Goal: Task Accomplishment & Management: Manage account settings

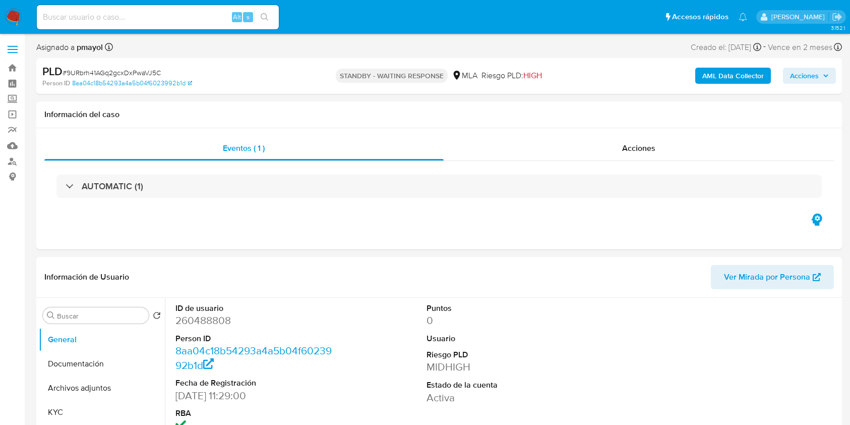
select select "10"
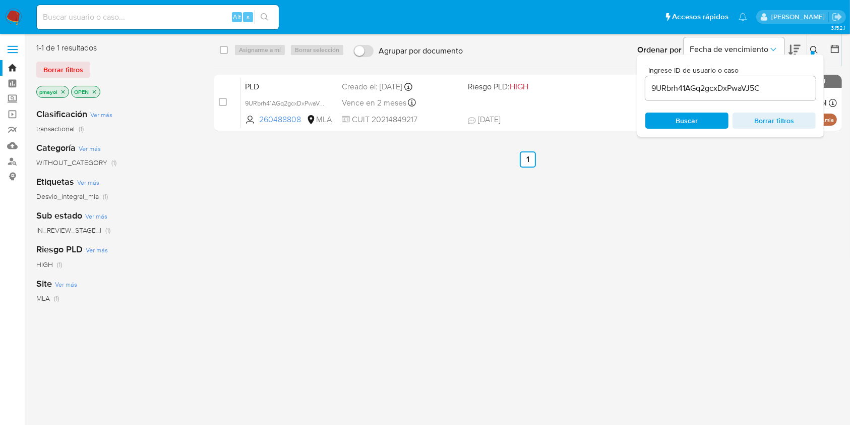
click at [189, 9] on div "Alt s" at bounding box center [158, 17] width 242 height 24
click at [194, 15] on input at bounding box center [158, 17] width 242 height 13
paste input "Ep93CRWuiEyQGHoFXJT0sAlC"
type input "Ep93CRWuiEyQGHoFXJT0sAlC"
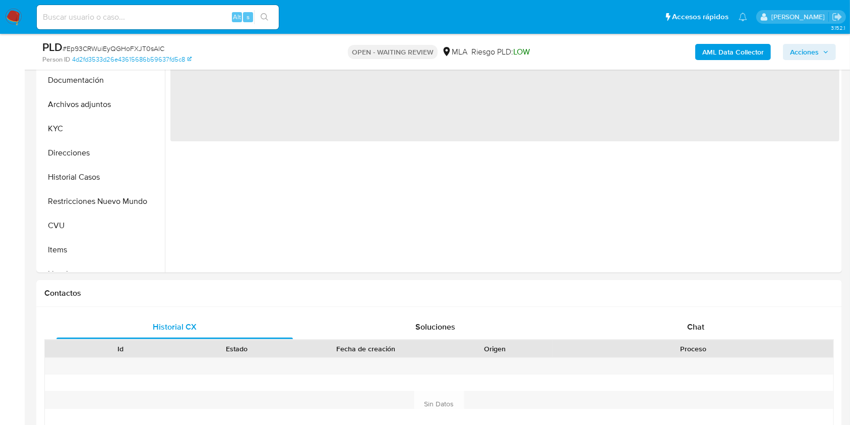
scroll to position [261, 0]
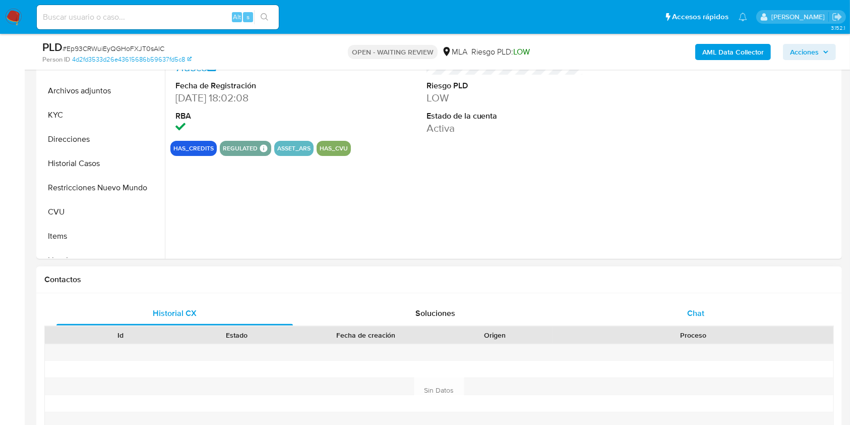
click at [697, 308] on span "Chat" at bounding box center [696, 313] width 17 height 12
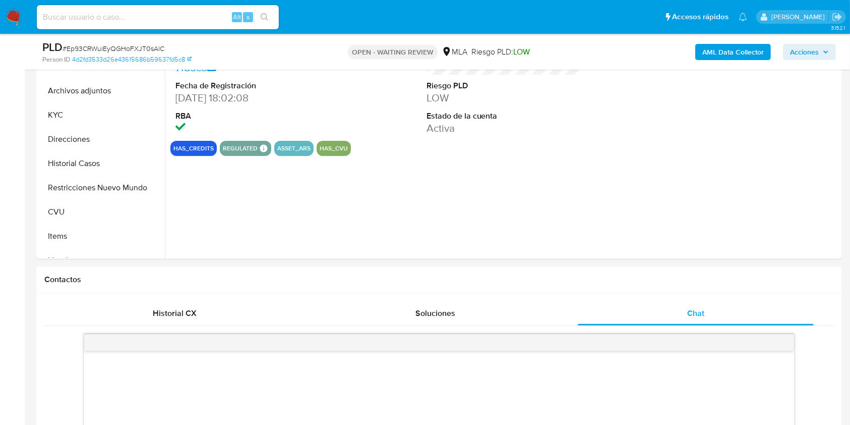
select select "10"
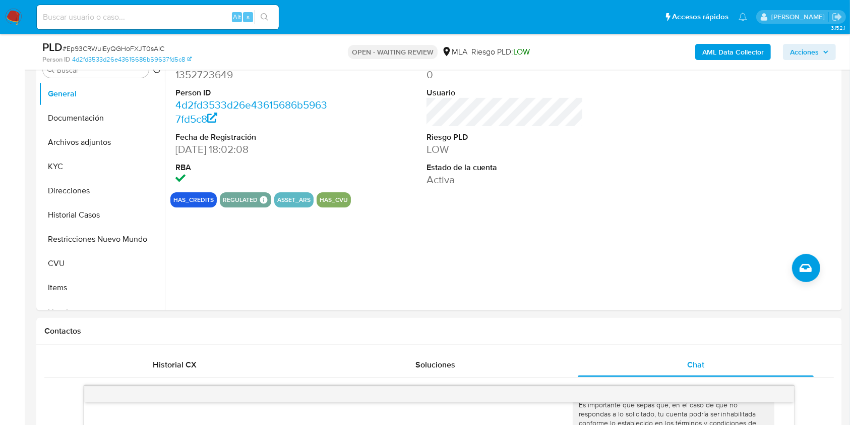
scroll to position [202, 0]
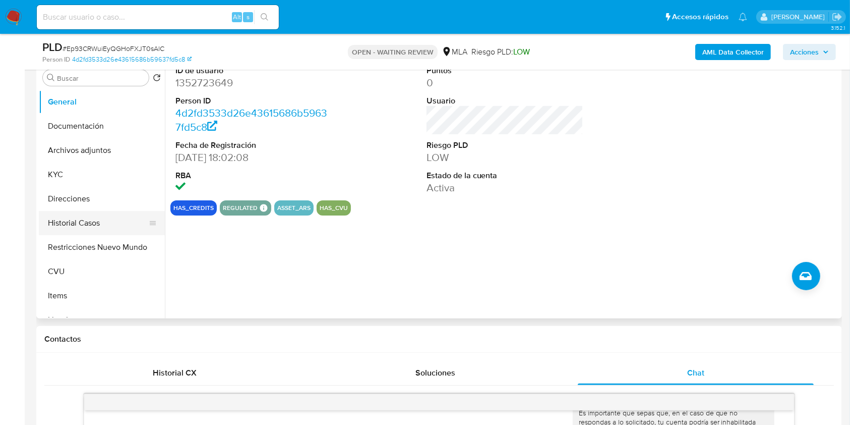
click at [95, 222] on button "Historial Casos" at bounding box center [98, 223] width 118 height 24
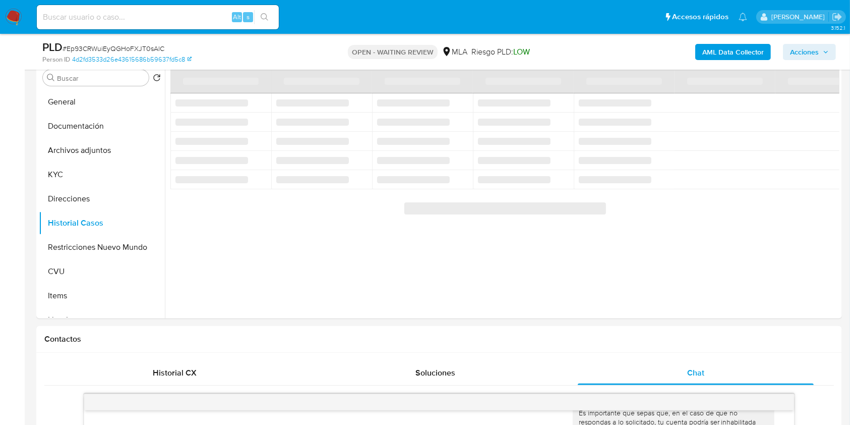
scroll to position [52, 0]
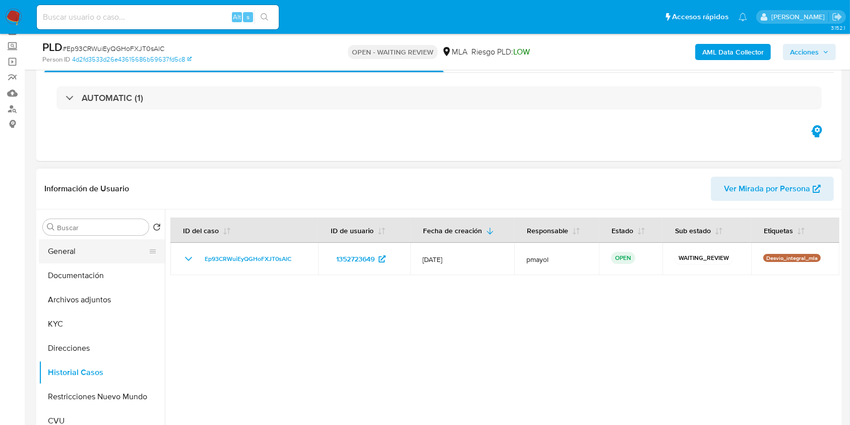
click at [64, 249] on button "General" at bounding box center [98, 251] width 118 height 24
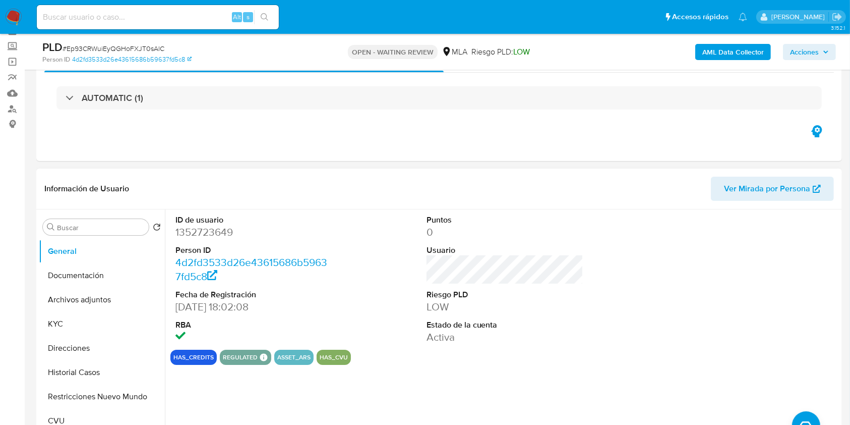
click at [221, 228] on dd "1352723649" at bounding box center [254, 232] width 157 height 14
copy dd "1352723649"
click at [77, 366] on button "Historial Casos" at bounding box center [98, 372] width 118 height 24
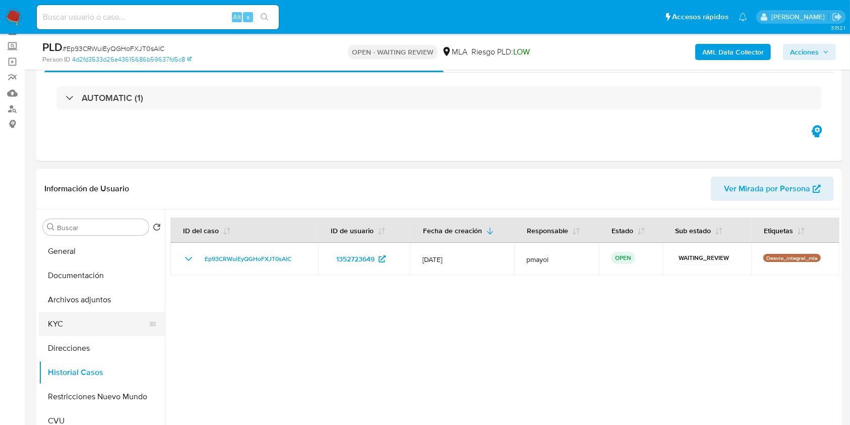
click at [67, 328] on button "KYC" at bounding box center [98, 324] width 118 height 24
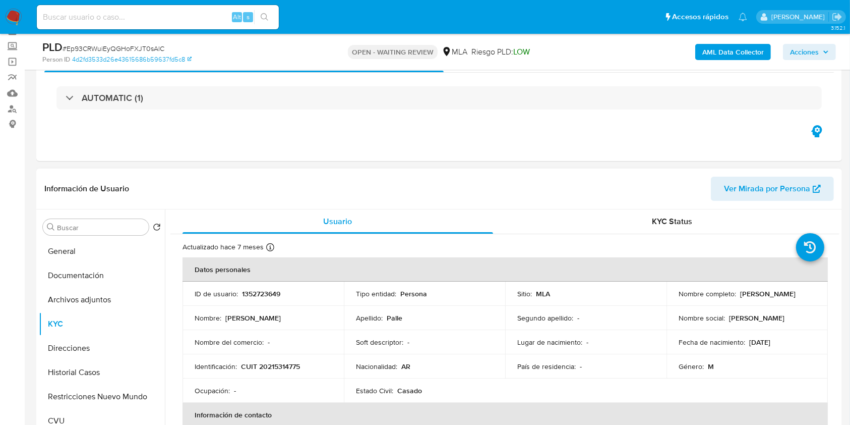
click at [270, 365] on p "CUIT 20215314775" at bounding box center [270, 366] width 59 height 9
copy p "20215314775"
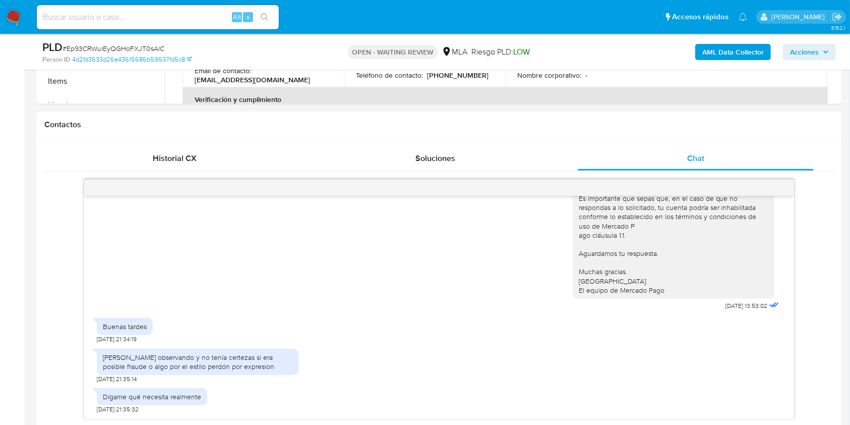
scroll to position [419, 0]
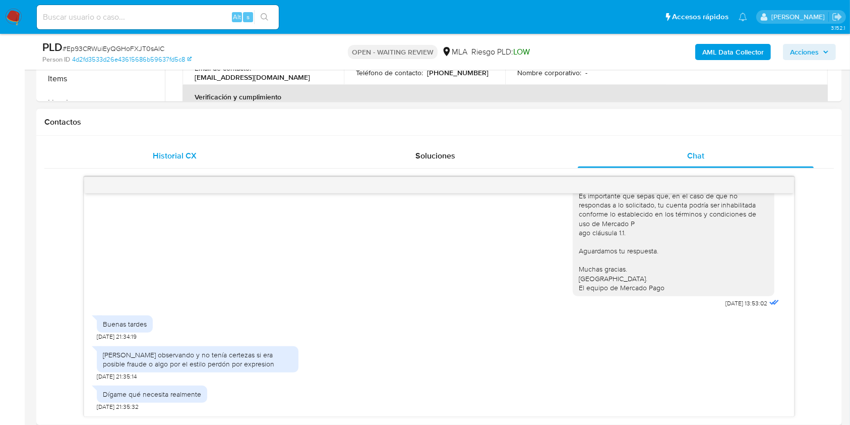
click at [189, 156] on span "Historial CX" at bounding box center [175, 156] width 44 height 12
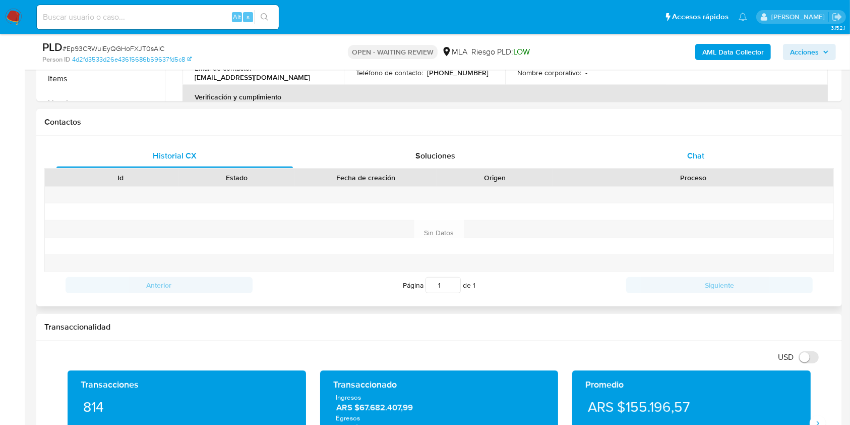
click at [685, 160] on div "Chat" at bounding box center [696, 156] width 237 height 24
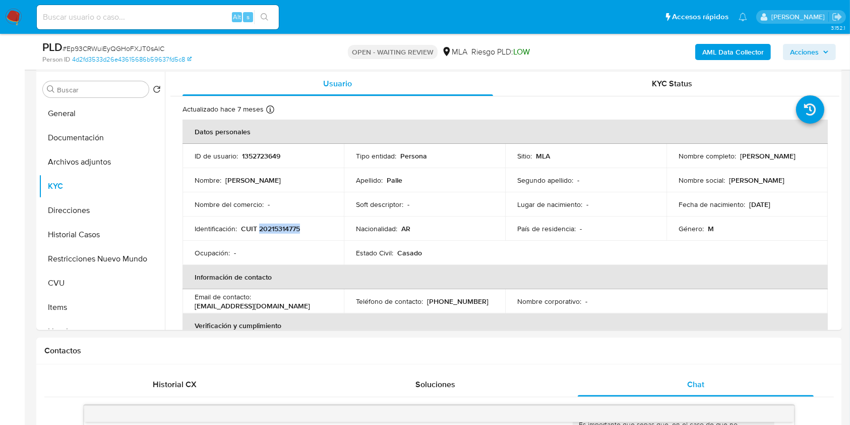
scroll to position [153, 0]
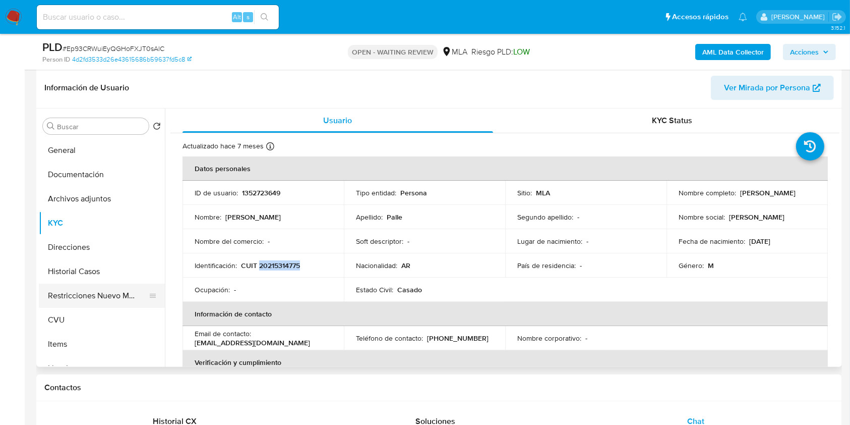
click at [79, 302] on button "Restricciones Nuevo Mundo" at bounding box center [98, 295] width 118 height 24
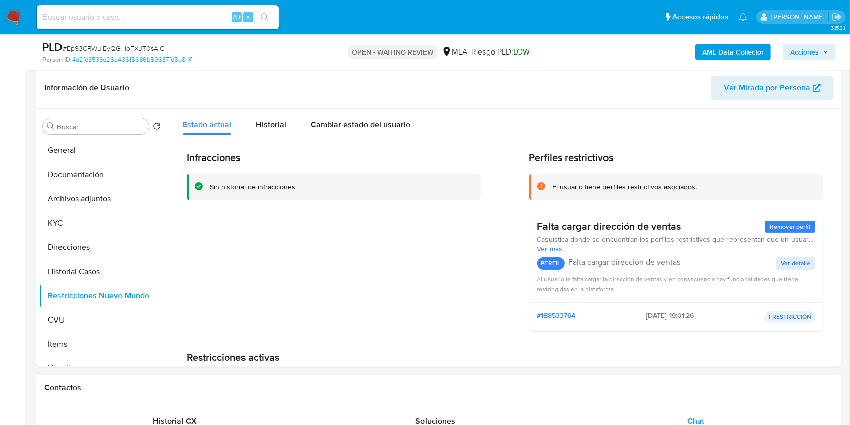
click at [110, 45] on span "# Ep93CRWuiEyQGHoFXJT0sAlC" at bounding box center [114, 48] width 102 height 10
copy span "Ep93CRWuiEyQGHoFXJT0sAlC"
click at [2, 18] on nav "Pausado Ver notificaciones Alt s Accesos rápidos Presiona las siguientes teclas…" at bounding box center [425, 17] width 850 height 34
click at [11, 17] on img at bounding box center [13, 17] width 17 height 17
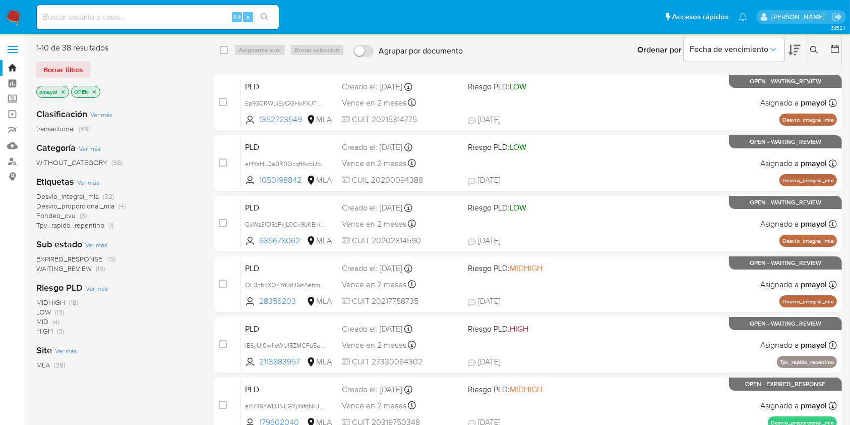
click at [815, 46] on icon at bounding box center [815, 50] width 8 height 8
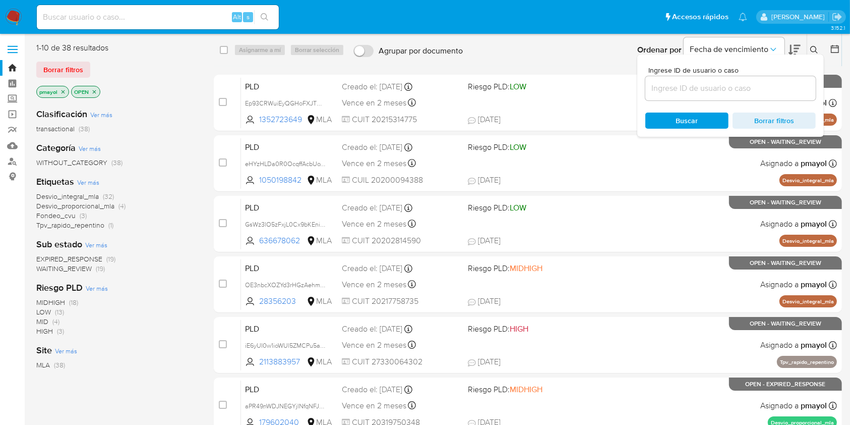
click at [723, 89] on input at bounding box center [731, 88] width 170 height 13
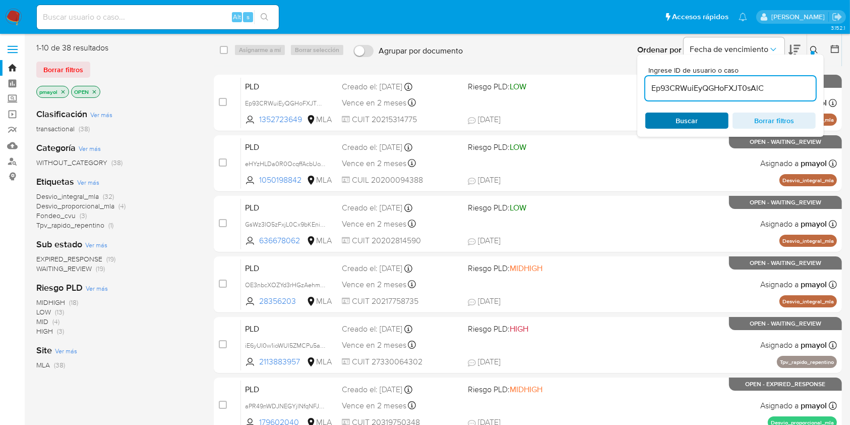
type input "Ep93CRWuiEyQGHoFXJT0sAlC"
click at [685, 118] on div "Buscar Borrar filtros" at bounding box center [731, 120] width 170 height 16
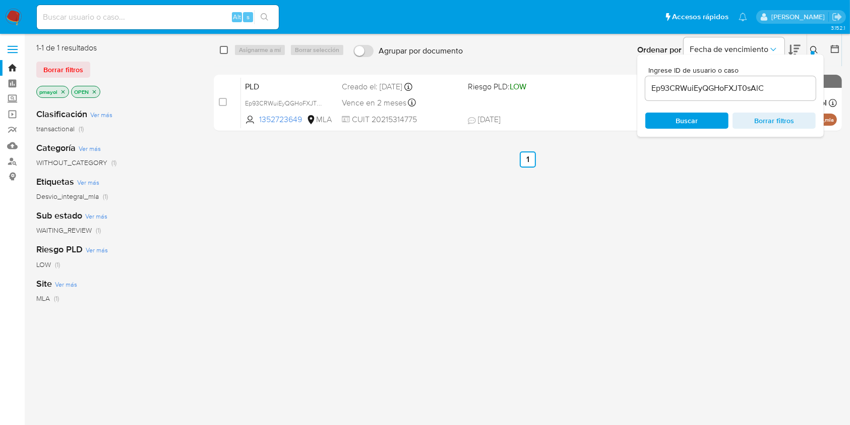
click at [226, 48] on input "checkbox" at bounding box center [224, 50] width 8 height 8
checkbox input "true"
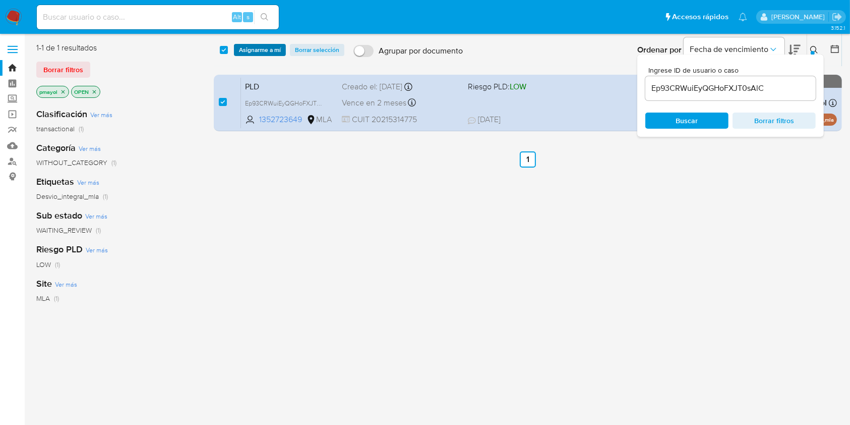
click at [257, 47] on span "Asignarme a mí" at bounding box center [260, 50] width 42 height 10
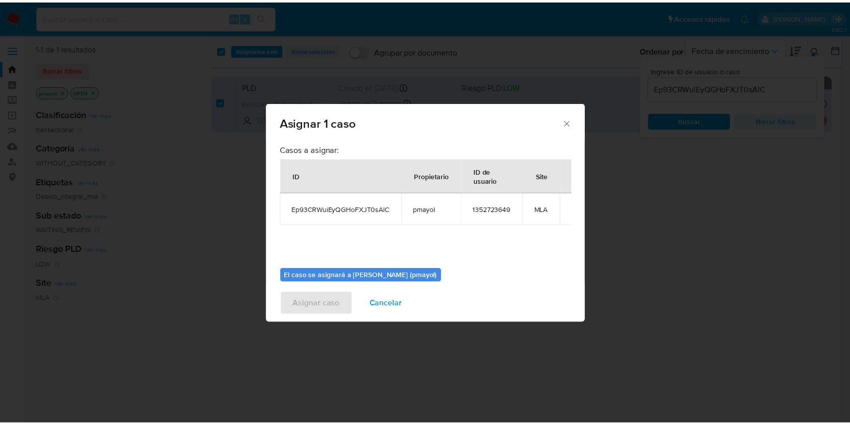
scroll to position [51, 0]
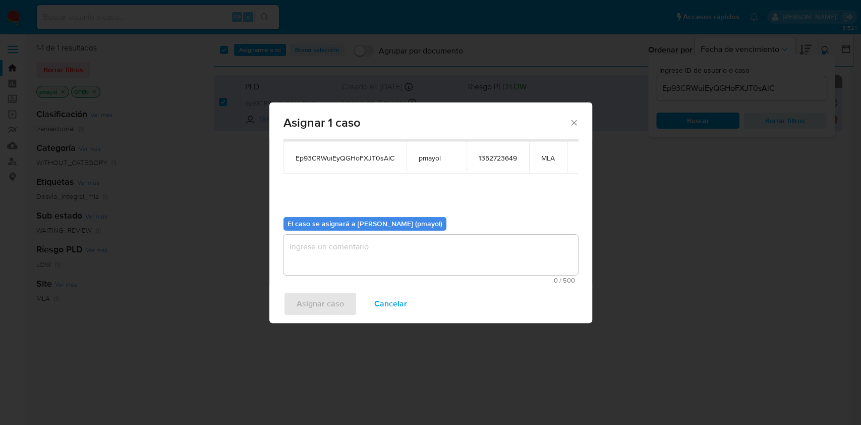
click at [513, 272] on textarea "assign-modal" at bounding box center [430, 255] width 295 height 40
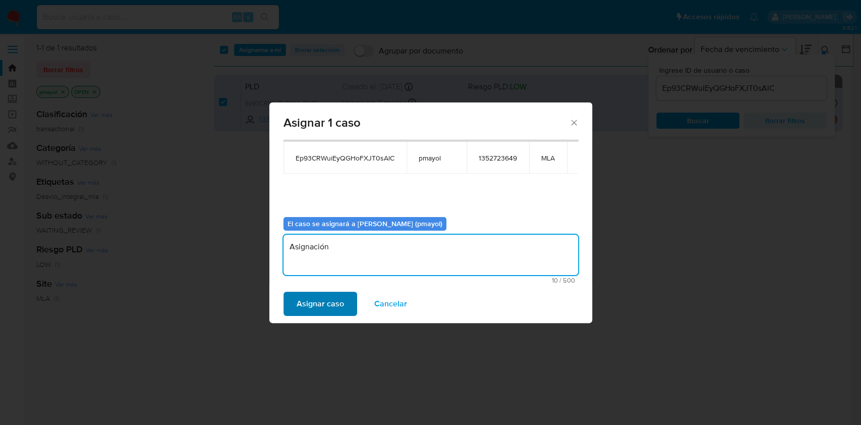
type textarea "Asignación"
click at [341, 304] on span "Asignar caso" at bounding box center [320, 304] width 47 height 22
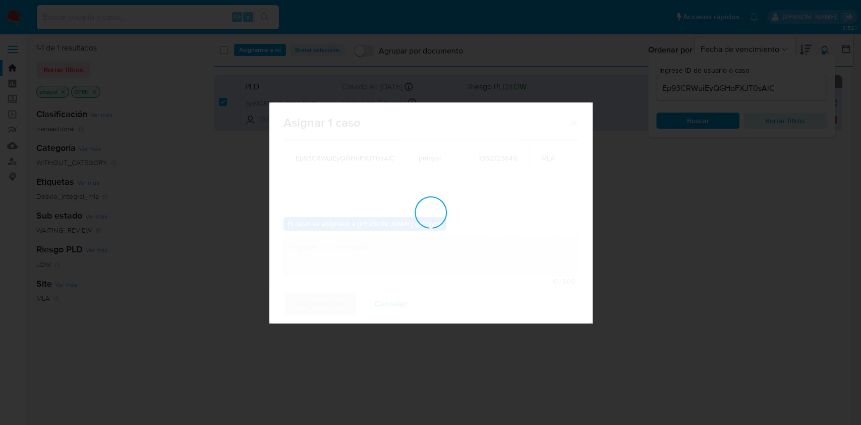
checkbox input "false"
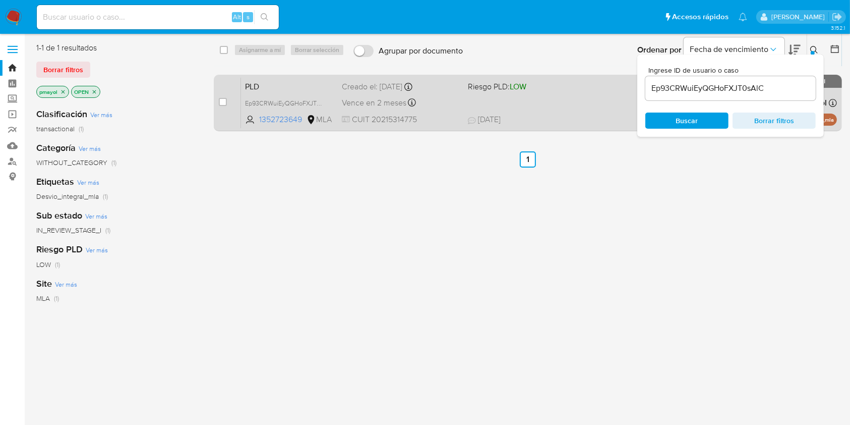
click at [439, 94] on div "PLD Ep93CRWuiEyQGHoFXJT0sAlC 1352723649 MLA Riesgo PLD: LOW Creado el: 12/07/20…" at bounding box center [539, 102] width 596 height 51
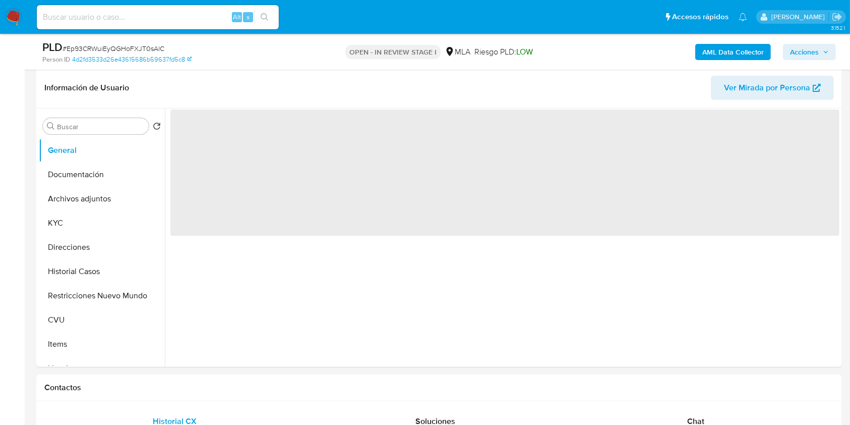
scroll to position [160, 0]
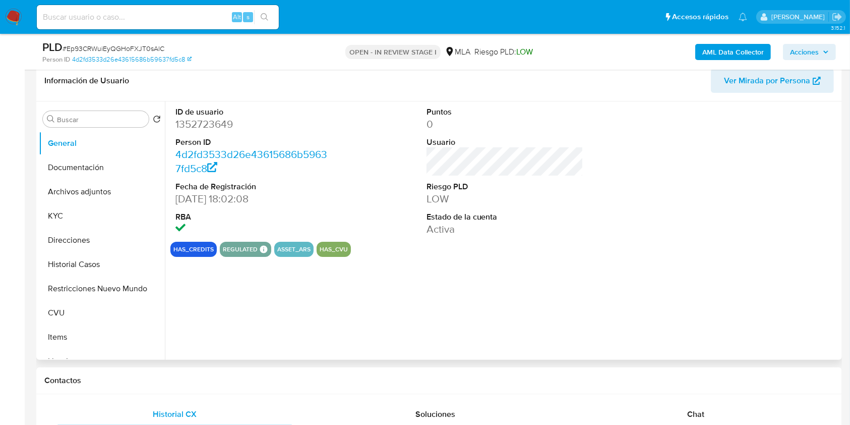
select select "10"
click at [756, 86] on span "Ver Mirada por Persona" at bounding box center [767, 81] width 86 height 24
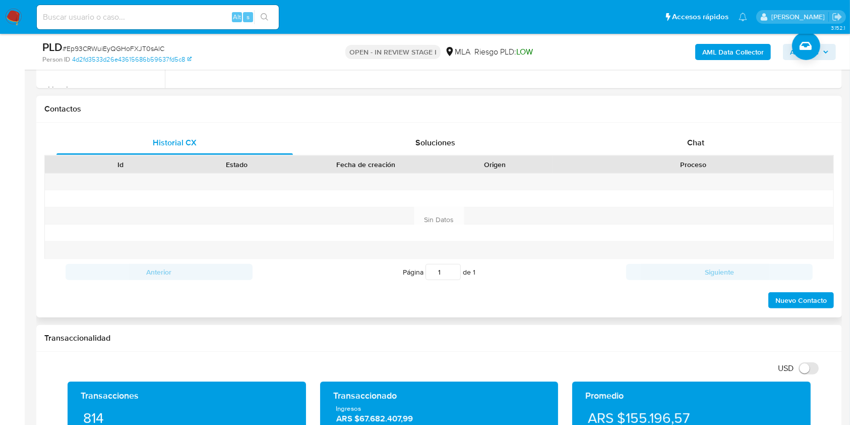
scroll to position [425, 0]
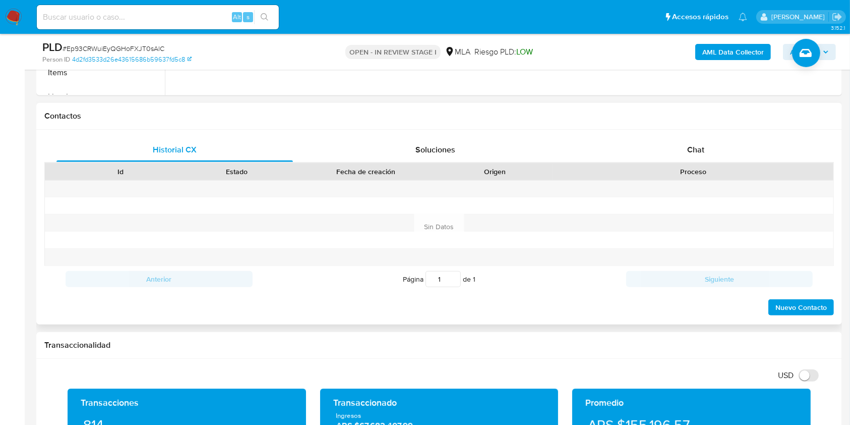
click at [686, 136] on div "Historial CX Soluciones Chat Id Estado Fecha de creación Origen Proceso Anterio…" at bounding box center [439, 227] width 806 height 195
click at [704, 145] on span "Chat" at bounding box center [696, 150] width 17 height 12
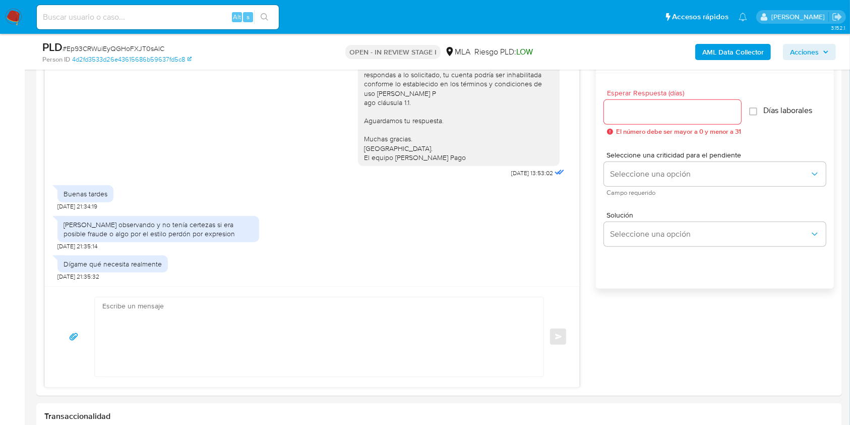
scroll to position [552, 0]
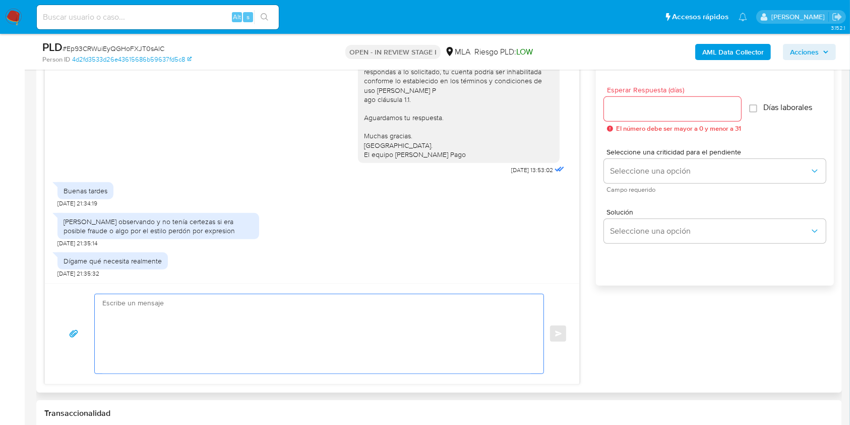
click at [186, 333] on textarea at bounding box center [316, 333] width 429 height 79
paste textarea "Hola , En función de las operaciones registradas en tu cuenta de Mercado Pago, …"
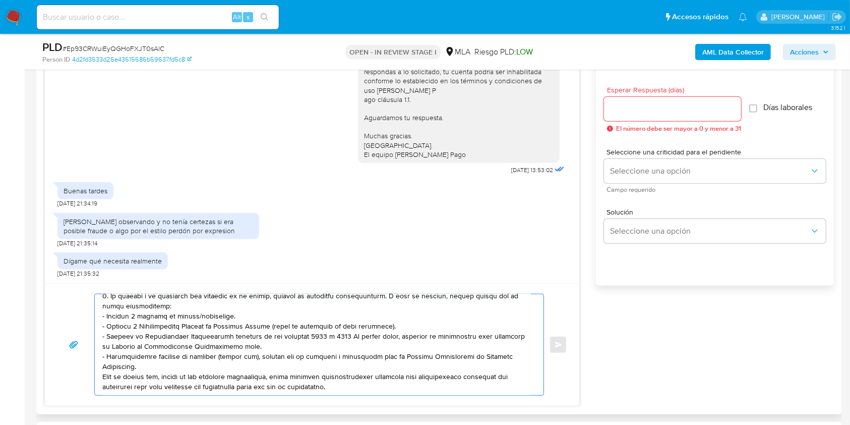
scroll to position [112, 0]
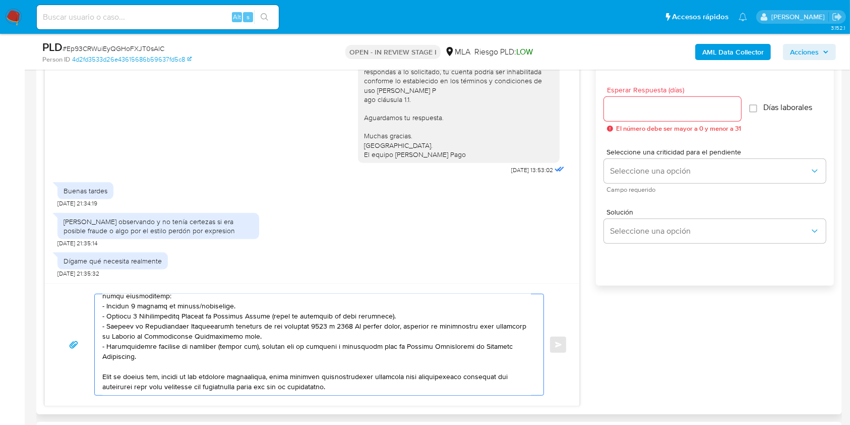
click at [382, 393] on textarea at bounding box center [316, 344] width 429 height 101
click at [375, 385] on textarea at bounding box center [316, 344] width 429 height 101
paste textarea "Es importante que sepas que, en caso de no responder a lo solicitado o si lo pr…"
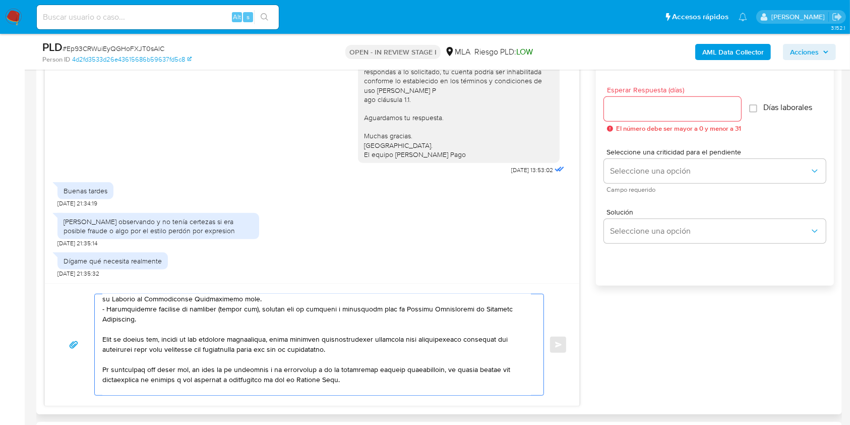
scroll to position [186, 0]
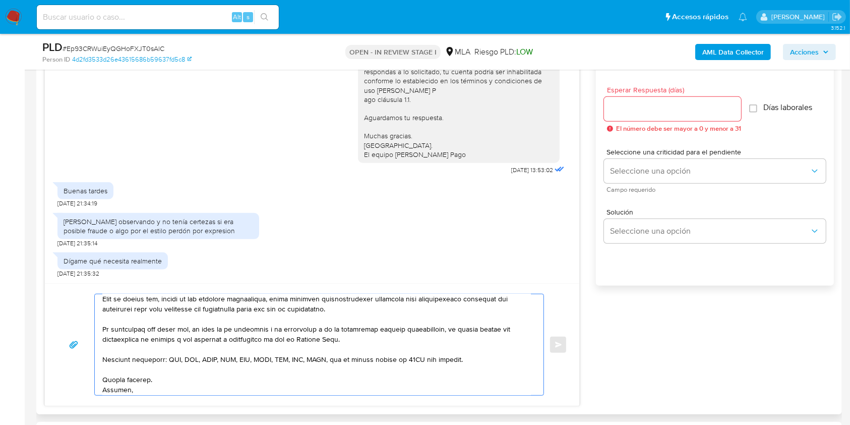
click at [363, 318] on textarea at bounding box center [316, 344] width 429 height 101
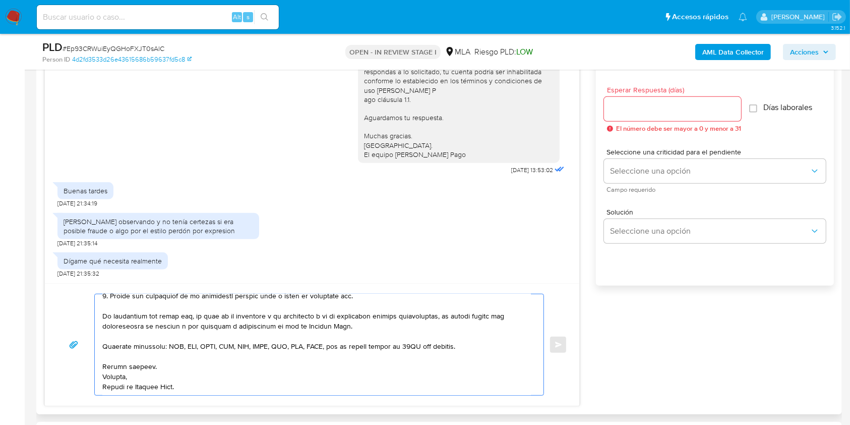
scroll to position [243, 0]
type textarea "Hola, En función de las operaciones registradas en tu cuenta de Mercado Pago, n…"
click at [648, 107] on input "Esperar Respuesta (días)" at bounding box center [672, 108] width 137 height 13
type input "1"
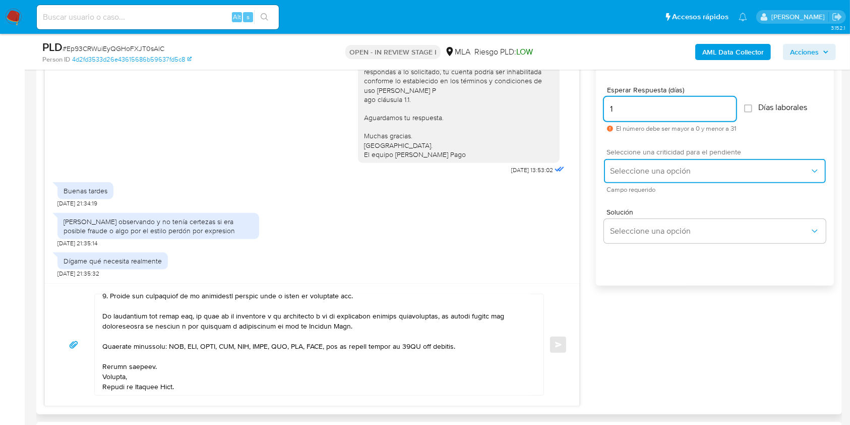
click at [635, 175] on span "Seleccione una opción" at bounding box center [710, 171] width 200 height 10
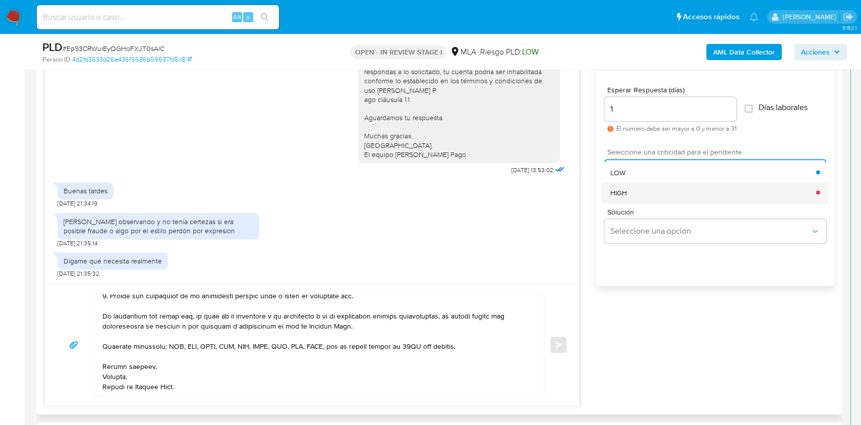
click at [620, 200] on div "HIGH" at bounding box center [713, 192] width 206 height 20
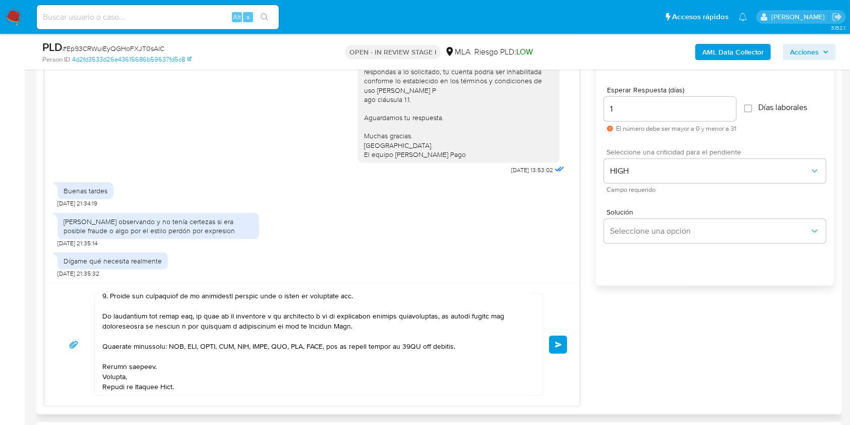
click at [550, 341] on button "Enviar" at bounding box center [558, 344] width 18 height 18
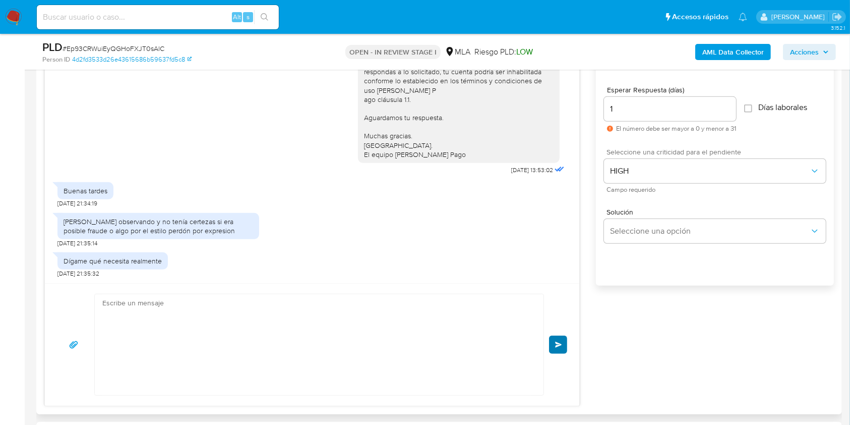
scroll to position [1113, 0]
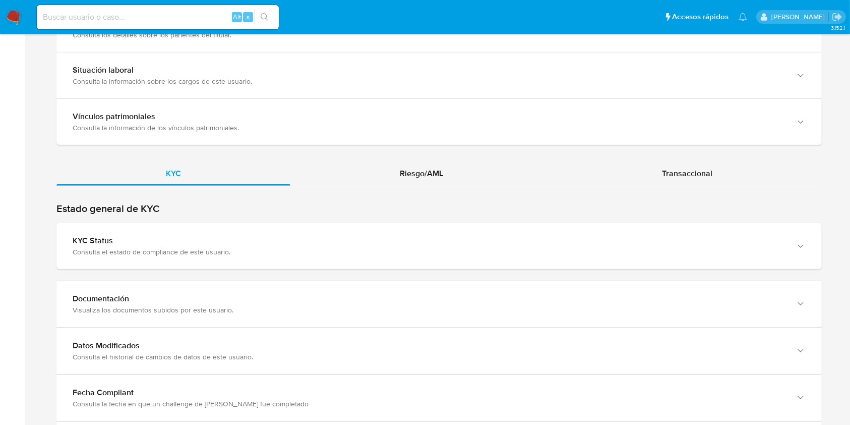
scroll to position [885, 0]
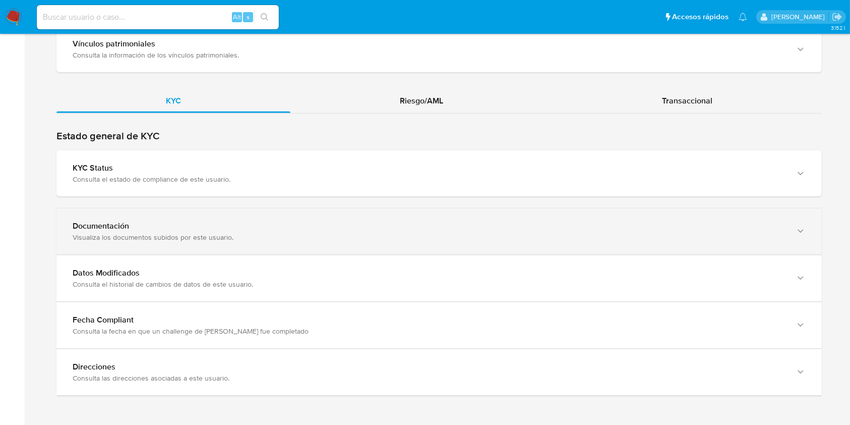
click at [809, 228] on div "Documentación Visualiza los documentos subidos por este usuario." at bounding box center [439, 231] width 766 height 46
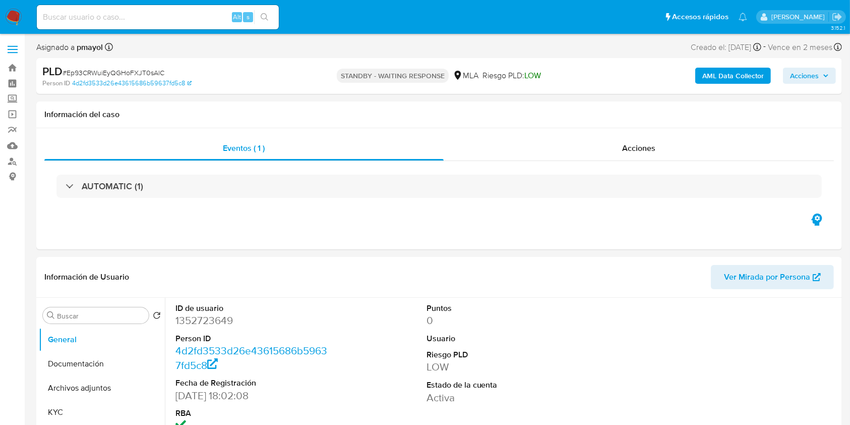
select select "10"
click at [199, 20] on input at bounding box center [158, 17] width 242 height 13
paste input "IIrRR5h92v8JDRFzywJb41A8"
type input "IIrRR5h92v8JDRFzywJb41A8"
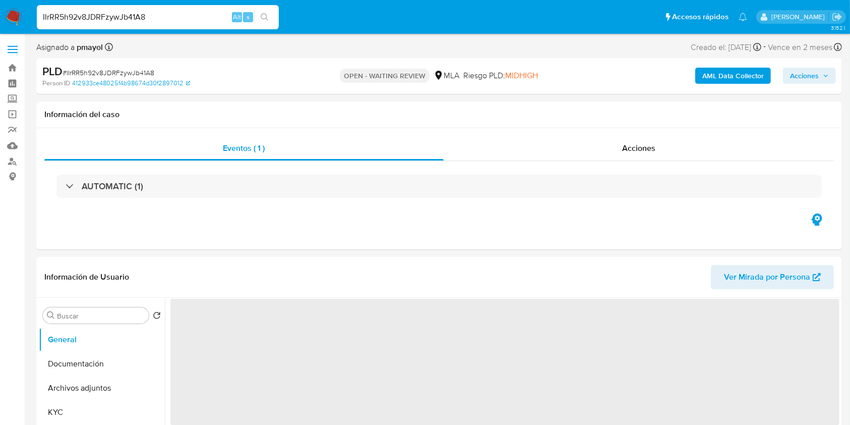
select select "10"
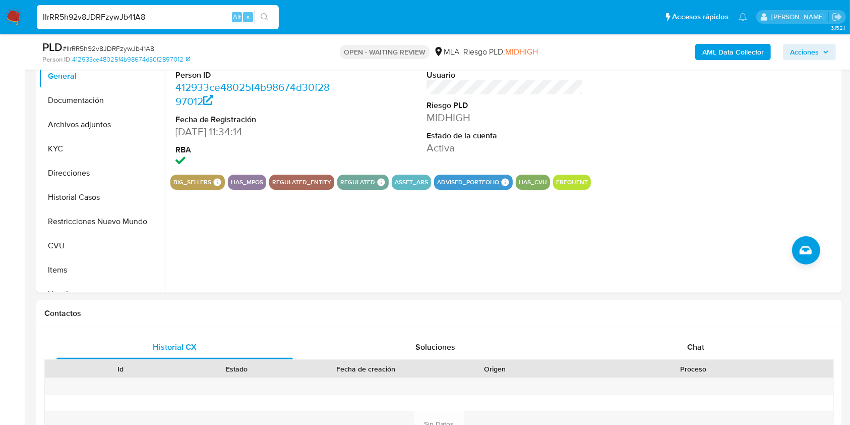
scroll to position [252, 0]
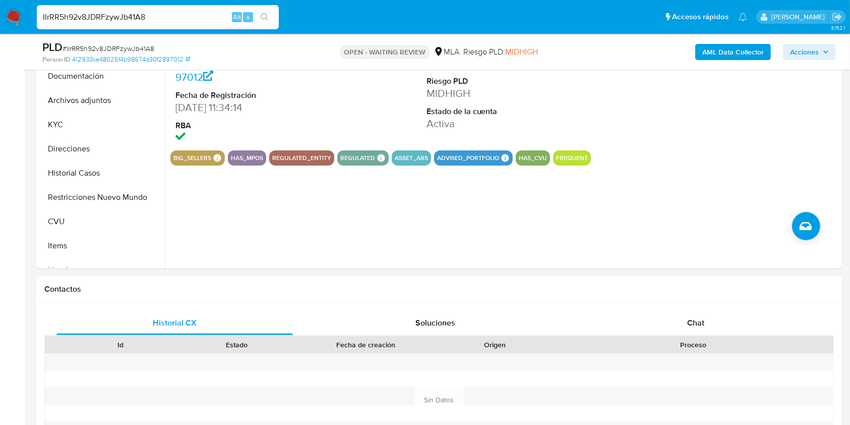
click at [699, 305] on div "Historial CX Soluciones Chat Id Estado Fecha de creación Origen Proceso Anterio…" at bounding box center [439, 388] width 806 height 170
click at [698, 321] on span "Chat" at bounding box center [696, 323] width 17 height 12
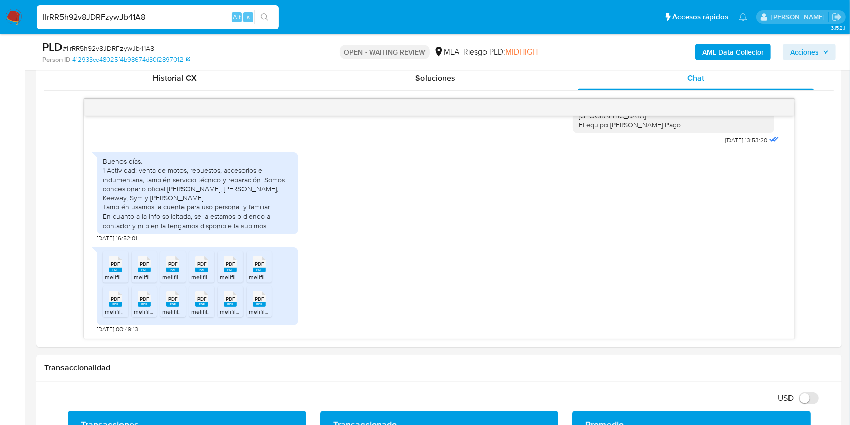
scroll to position [507, 0]
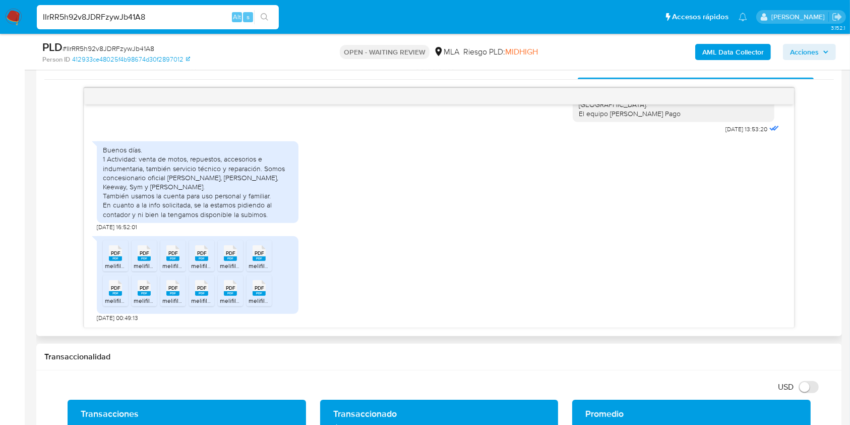
click at [113, 250] on span "PDF" at bounding box center [116, 253] width 10 height 7
click at [122, 252] on icon at bounding box center [115, 253] width 13 height 16
click at [171, 254] on span "PDF" at bounding box center [173, 253] width 10 height 7
click at [208, 247] on div "PDF PDF" at bounding box center [201, 252] width 21 height 20
click at [229, 251] on span "PDF" at bounding box center [231, 253] width 10 height 7
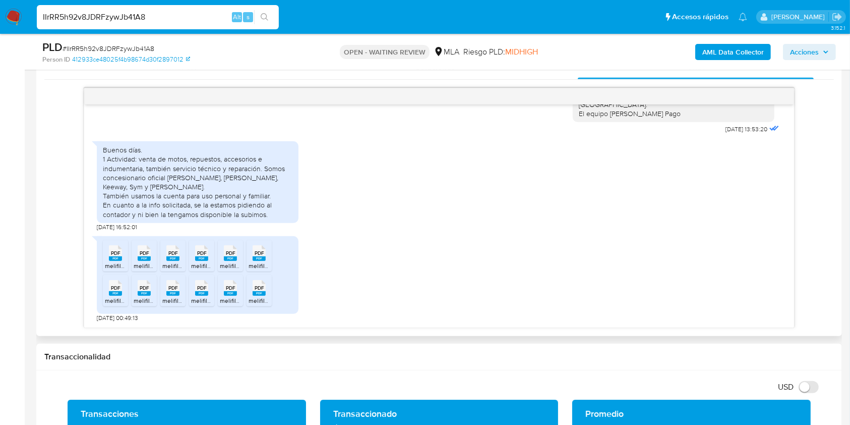
click at [261, 253] on span "PDF" at bounding box center [260, 253] width 10 height 7
click at [119, 289] on span "PDF" at bounding box center [116, 287] width 10 height 7
click at [174, 295] on rect at bounding box center [172, 293] width 13 height 5
click at [198, 294] on rect at bounding box center [201, 293] width 13 height 5
click at [227, 293] on rect at bounding box center [230, 293] width 13 height 5
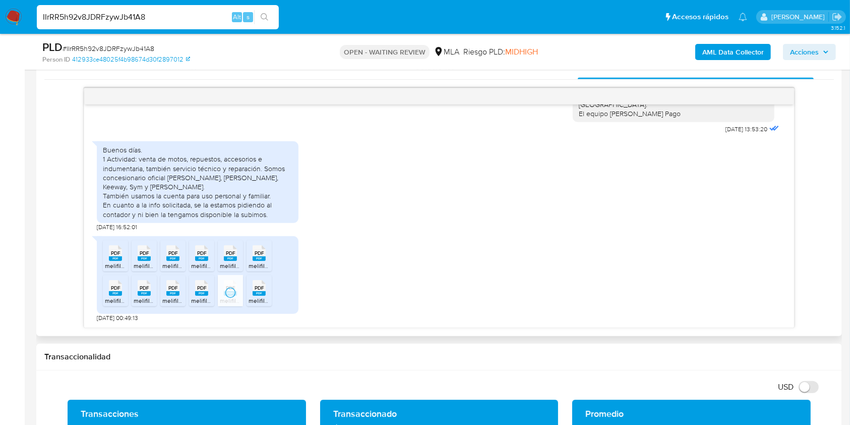
click at [250, 291] on div "PDF PDF" at bounding box center [259, 287] width 21 height 20
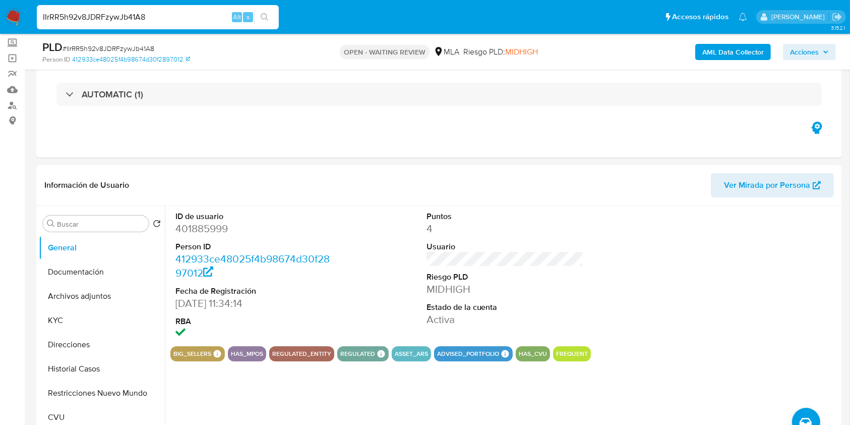
scroll to position [0, 0]
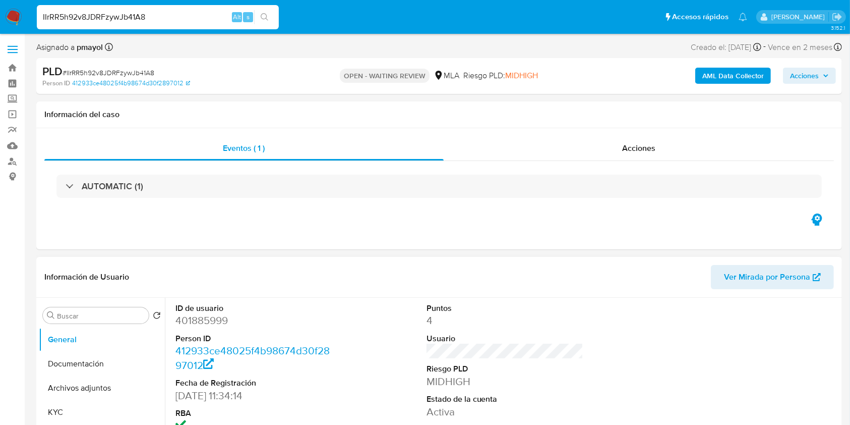
click at [207, 318] on dd "401885999" at bounding box center [254, 320] width 157 height 14
copy dd "401885999"
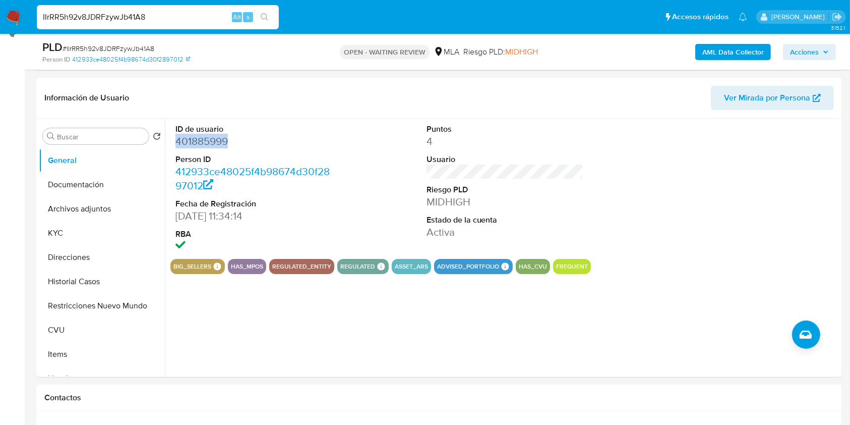
scroll to position [148, 0]
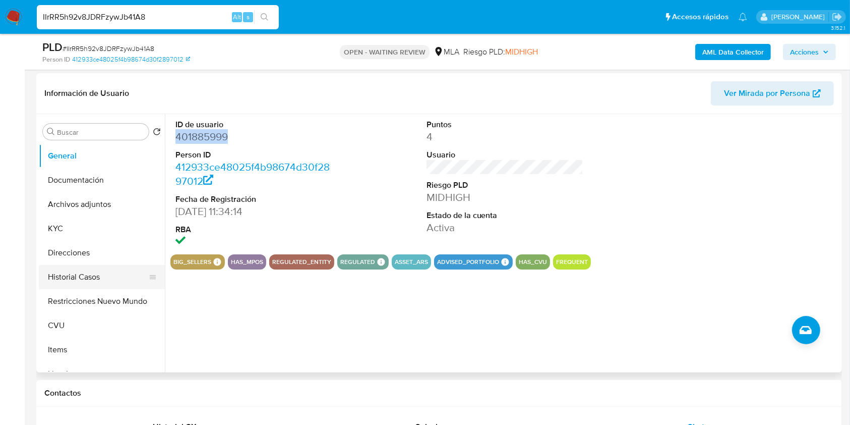
click at [115, 273] on button "Historial Casos" at bounding box center [98, 277] width 118 height 24
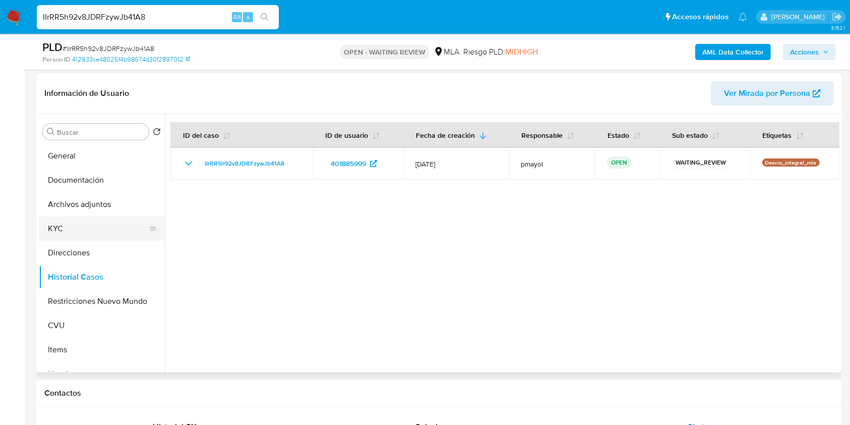
click at [118, 219] on button "KYC" at bounding box center [98, 228] width 118 height 24
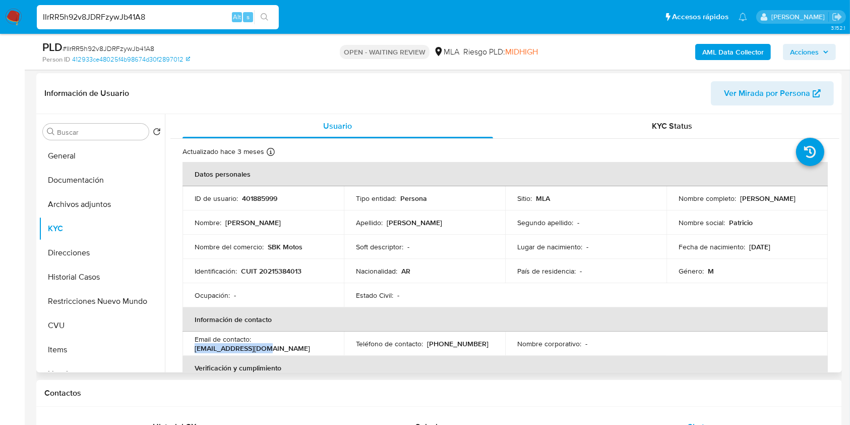
drag, startPoint x: 329, startPoint y: 340, endPoint x: 254, endPoint y: 347, distance: 74.9
click at [254, 347] on div "Email de contacto : sbk1motos@gmail.com" at bounding box center [263, 343] width 137 height 18
copy p "sbk1motos@gmail.com"
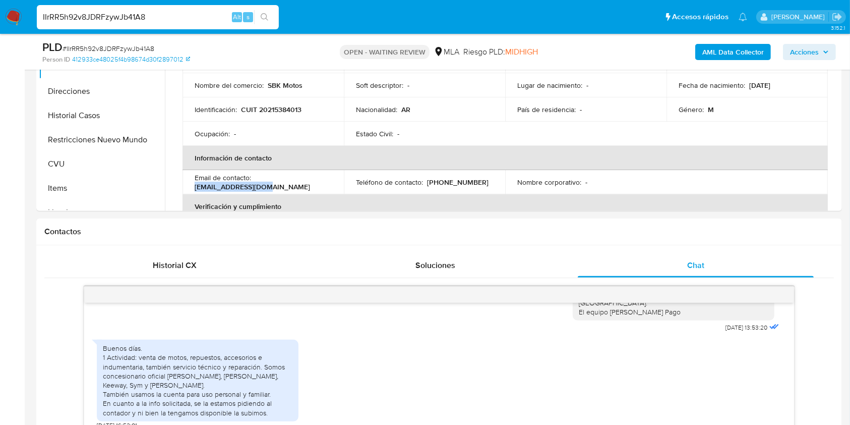
scroll to position [402, 0]
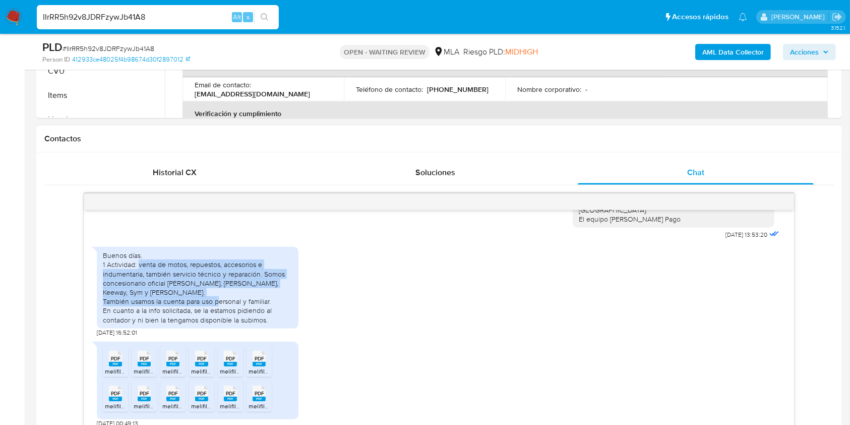
drag, startPoint x: 269, startPoint y: 301, endPoint x: 137, endPoint y: 275, distance: 134.6
click at [137, 275] on div "Buenos días. 1 Actividad: venta de motos, repuestos, accesorios e indumentaria,…" at bounding box center [198, 288] width 190 height 74
copy div "venta de motos, repuestos, accesorios e indumentaria, también servicio técnico …"
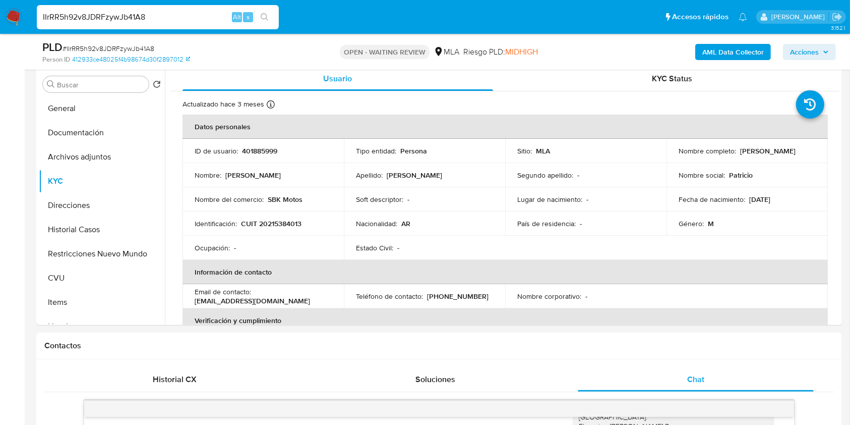
scroll to position [189, 0]
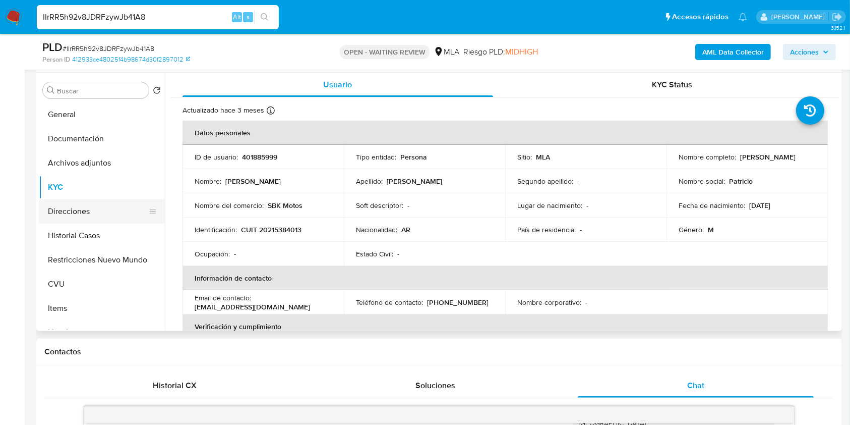
click at [81, 213] on button "Direcciones" at bounding box center [98, 211] width 118 height 24
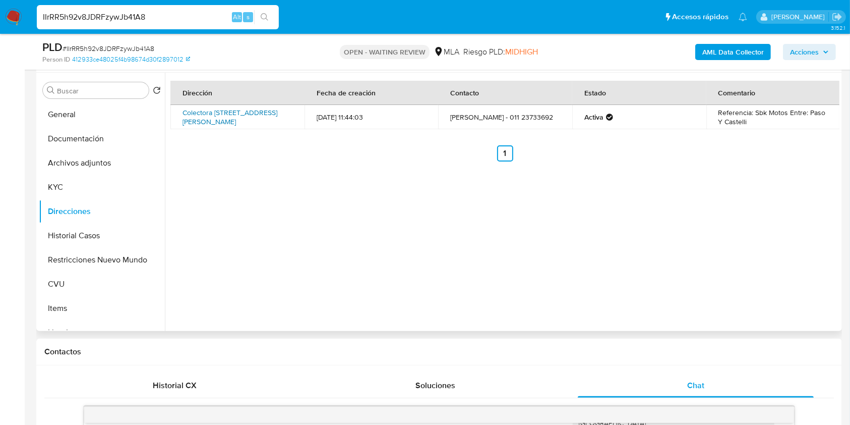
click at [232, 107] on link "Colectora Este 851, Ingeniero Maschwitz, Buenos Aires, 1623, Argentina 851" at bounding box center [230, 116] width 95 height 19
click at [63, 186] on button "KYC" at bounding box center [98, 187] width 118 height 24
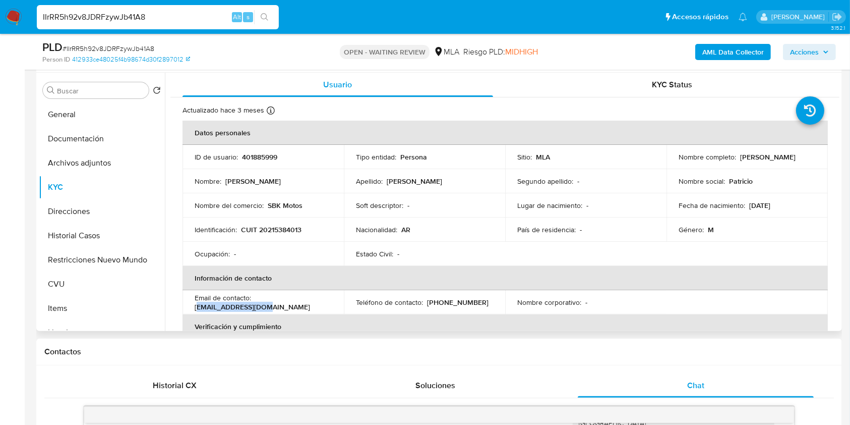
drag, startPoint x: 327, startPoint y: 300, endPoint x: 258, endPoint y: 301, distance: 69.1
click at [258, 301] on div "Email de contacto : sbk1motos@gmail.com" at bounding box center [263, 302] width 137 height 18
click at [297, 206] on p "SBK Motos" at bounding box center [285, 205] width 35 height 9
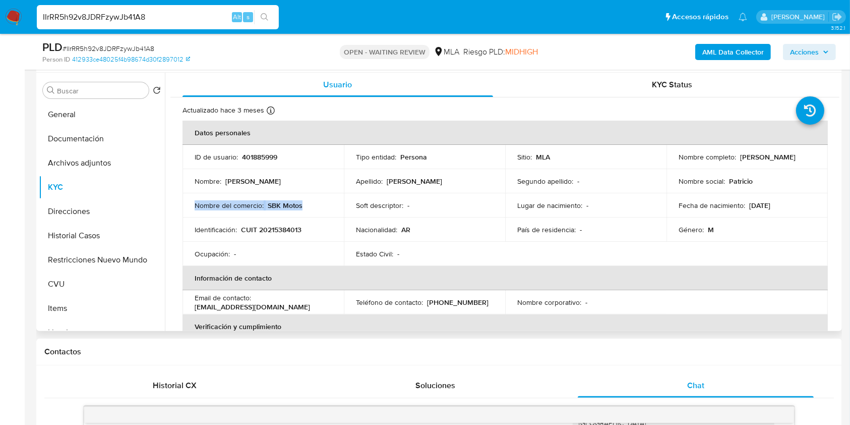
click at [299, 206] on p "SBK Motos" at bounding box center [285, 205] width 35 height 9
drag, startPoint x: 303, startPoint y: 206, endPoint x: 266, endPoint y: 203, distance: 36.9
click at [266, 203] on div "Nombre del comercio : SBK Motos" at bounding box center [263, 205] width 137 height 9
copy div "SBK Motos"
click at [70, 97] on div "Buscar" at bounding box center [96, 90] width 106 height 16
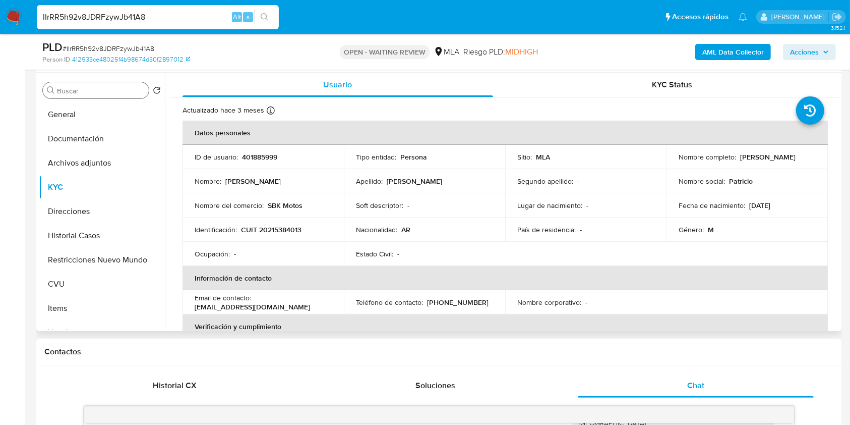
click at [73, 89] on input "Buscar" at bounding box center [101, 90] width 88 height 9
type input "o"
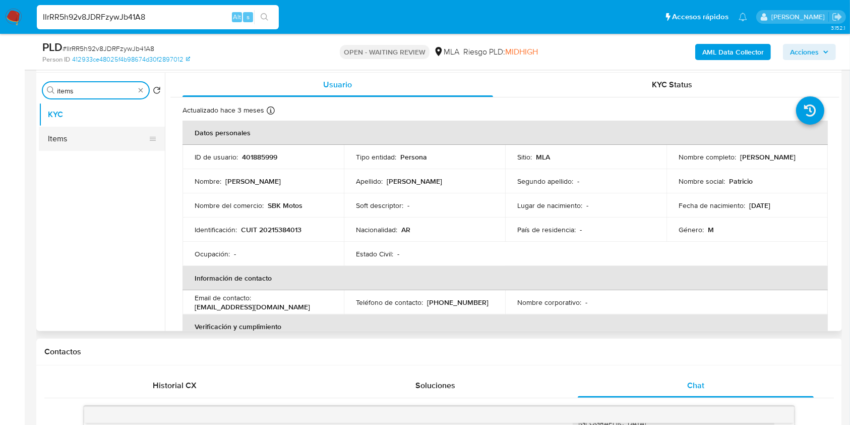
type input "items"
click at [68, 131] on button "Items" at bounding box center [98, 139] width 118 height 24
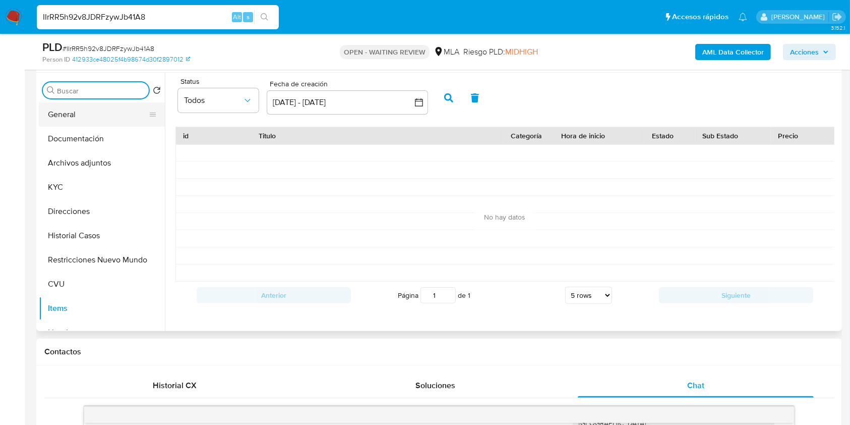
click at [86, 118] on button "General" at bounding box center [98, 114] width 118 height 24
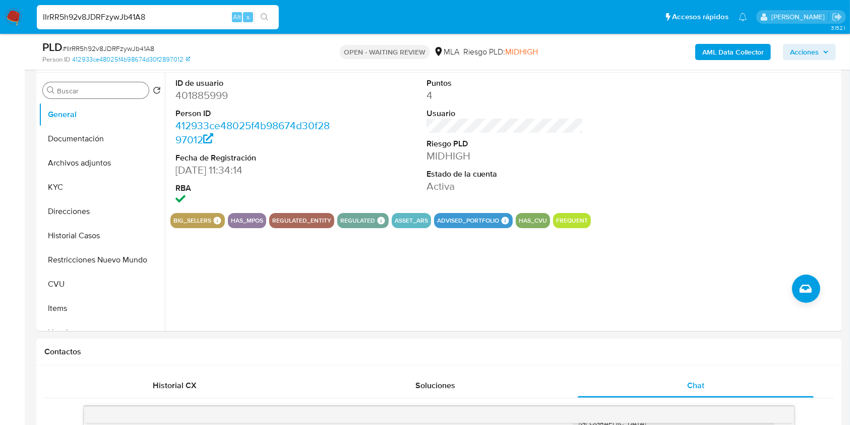
click at [147, 50] on span "# IIrRR5h92v8JDRFzywJb41A8" at bounding box center [109, 48] width 92 height 10
copy span "IIrRR5h92v8JDRFzywJb41A8"
click at [6, 15] on img at bounding box center [13, 17] width 17 height 17
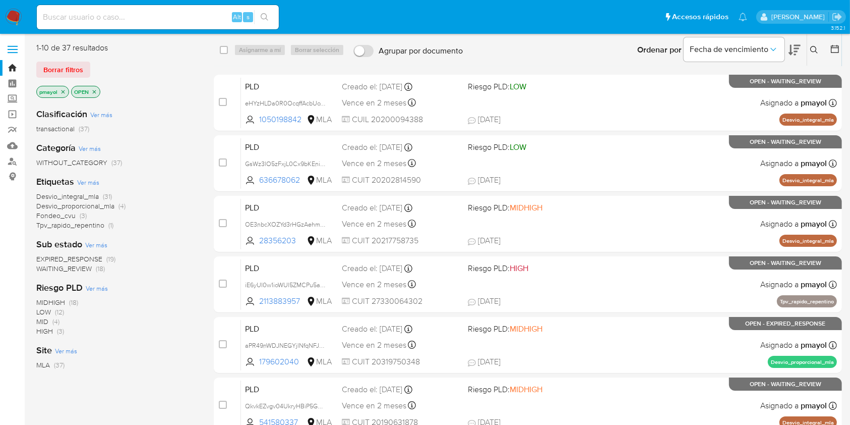
click at [811, 52] on icon at bounding box center [815, 50] width 8 height 8
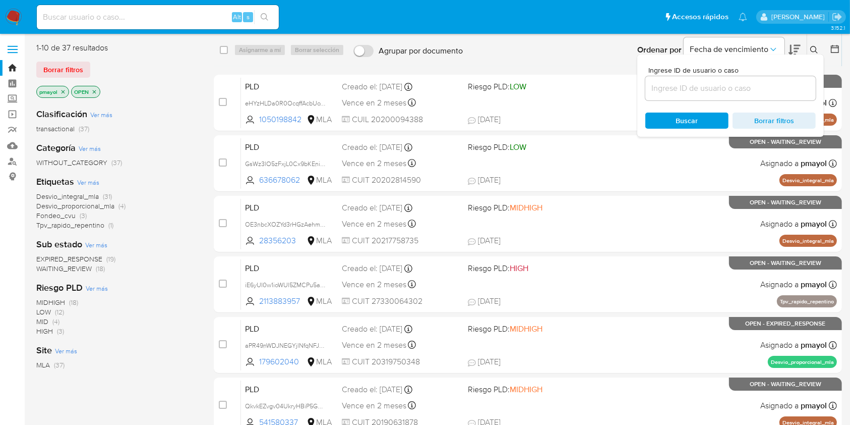
click at [741, 97] on div at bounding box center [731, 88] width 170 height 24
click at [731, 87] on input at bounding box center [731, 88] width 170 height 13
paste input "IIrRR5h92v8JDRFzywJb41A8"
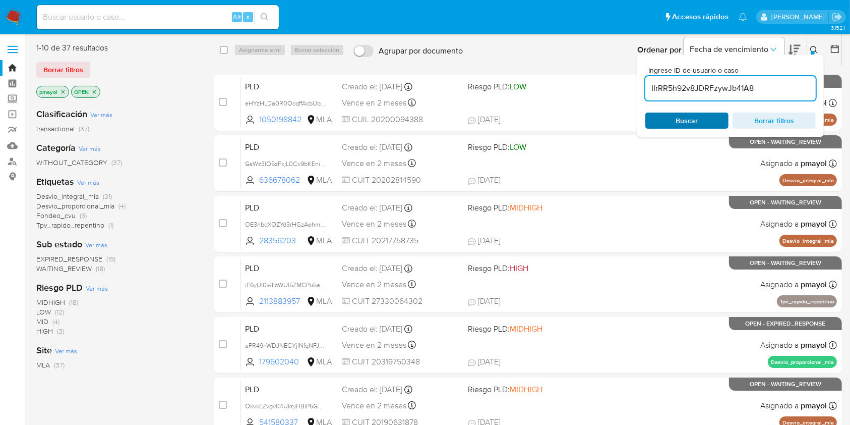
type input "IIrRR5h92v8JDRFzywJb41A8"
click at [688, 120] on div "Buscar Borrar filtros" at bounding box center [731, 120] width 170 height 16
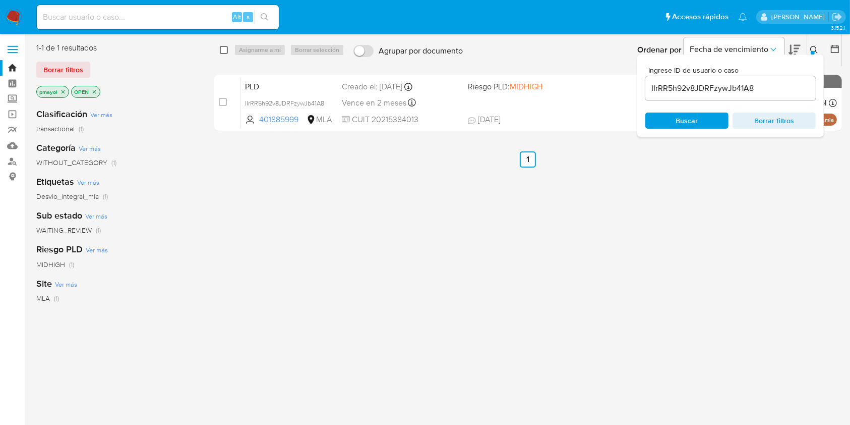
click at [224, 49] on input "checkbox" at bounding box center [224, 50] width 8 height 8
checkbox input "true"
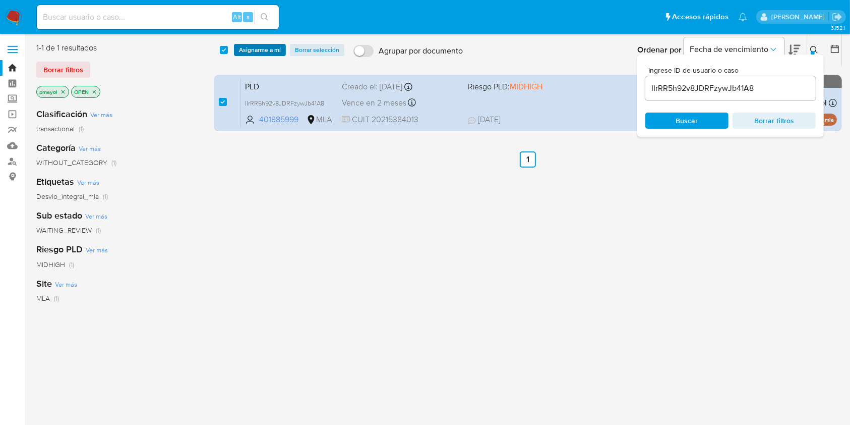
click at [261, 52] on span "Asignarme a mí" at bounding box center [260, 50] width 42 height 10
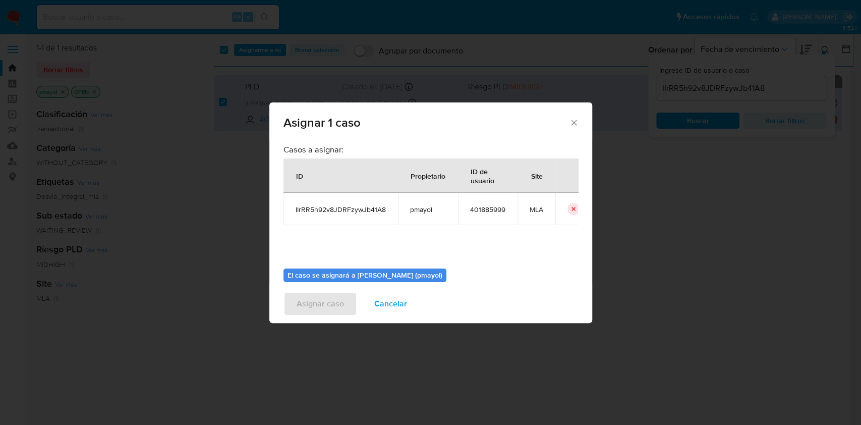
scroll to position [51, 0]
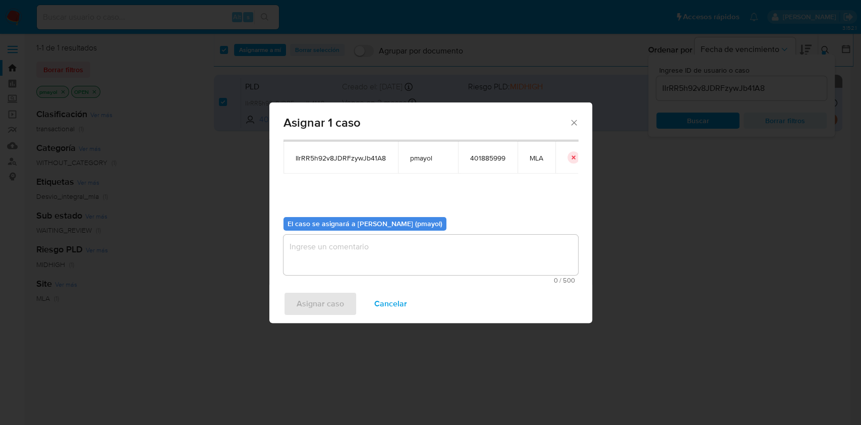
click at [483, 246] on textarea "assign-modal" at bounding box center [430, 255] width 295 height 40
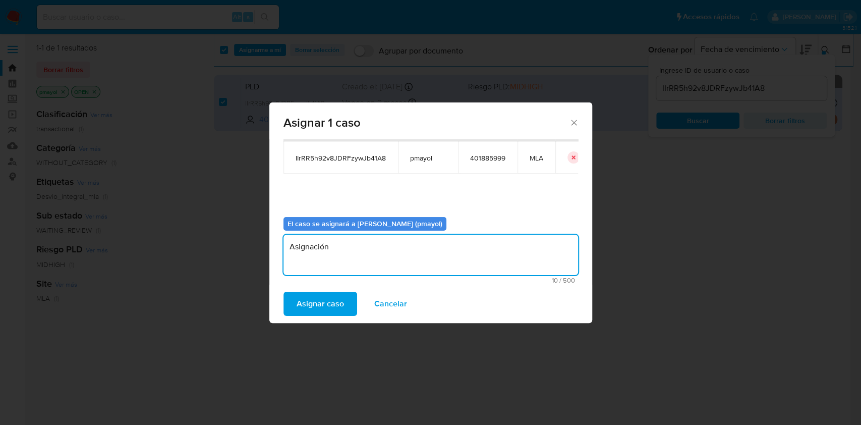
type textarea "Asignación"
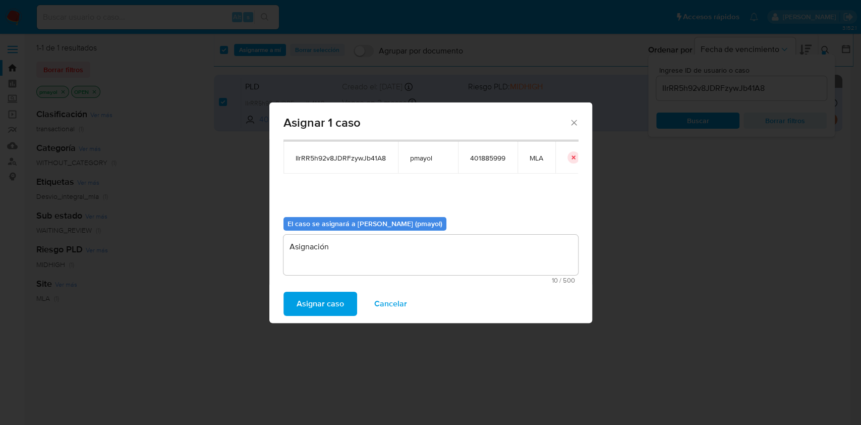
click at [316, 316] on div "Asignar caso Cancelar" at bounding box center [430, 303] width 323 height 38
click at [316, 309] on span "Asignar caso" at bounding box center [320, 304] width 47 height 22
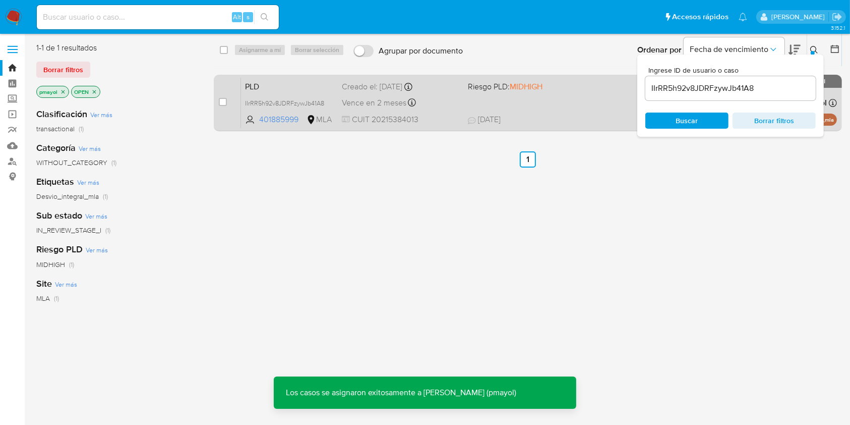
click at [448, 109] on div "PLD IIrRR5h92v8JDRFzywJb41A8 401885999 MLA Riesgo PLD: MIDHIGH Creado el: [DATE…" at bounding box center [539, 102] width 596 height 51
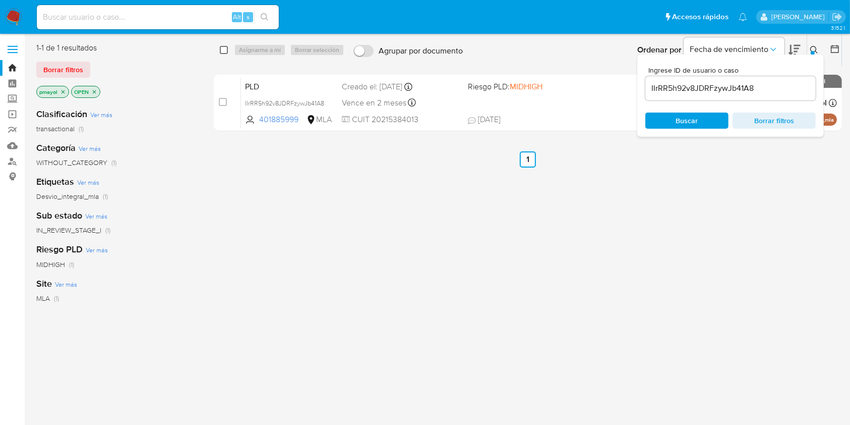
click at [226, 50] on input "checkbox" at bounding box center [224, 50] width 8 height 8
checkbox input "true"
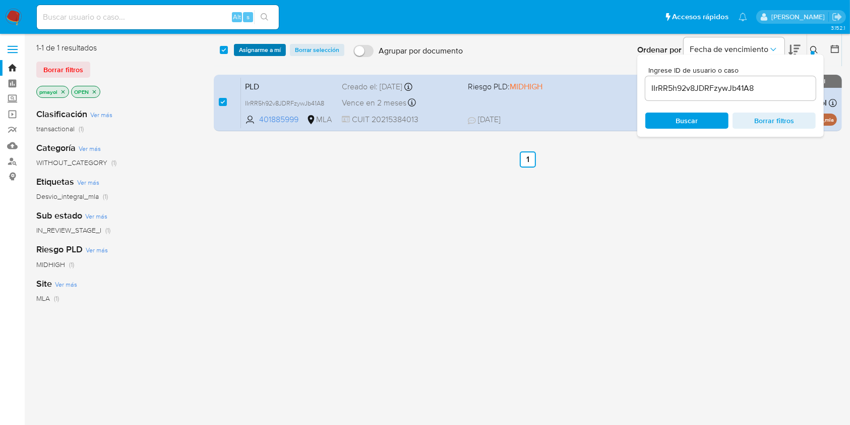
click at [271, 53] on span "Asignarme a mí" at bounding box center [260, 50] width 42 height 10
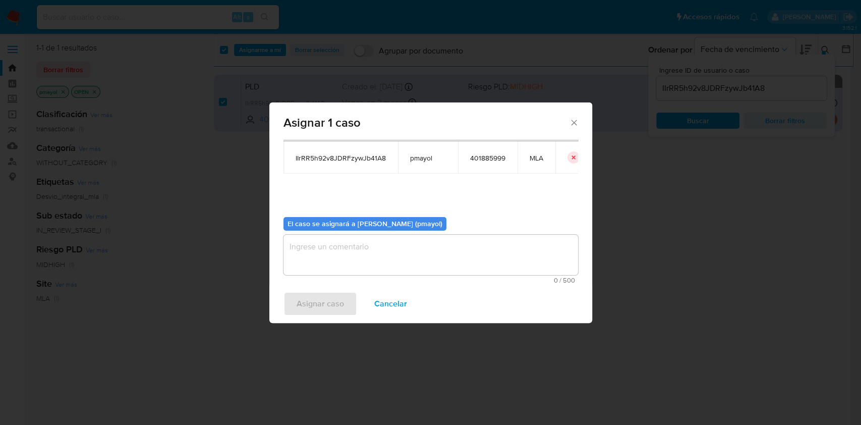
click at [522, 267] on textarea "assign-modal" at bounding box center [430, 255] width 295 height 40
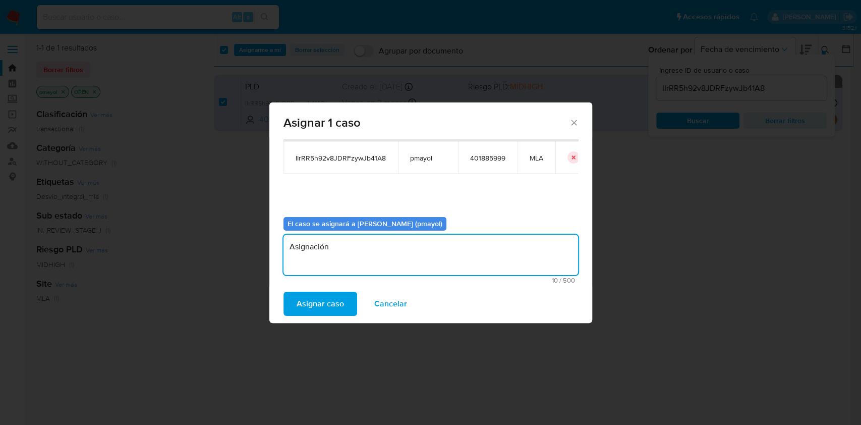
type textarea "Asignación"
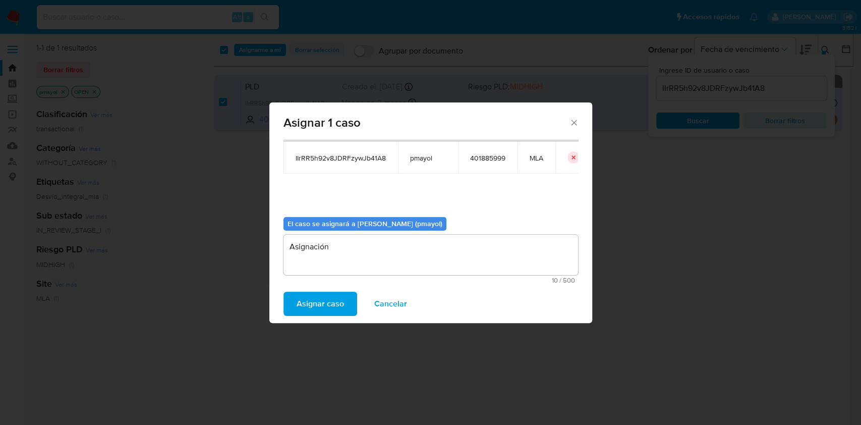
click at [321, 311] on span "Asignar caso" at bounding box center [320, 304] width 47 height 22
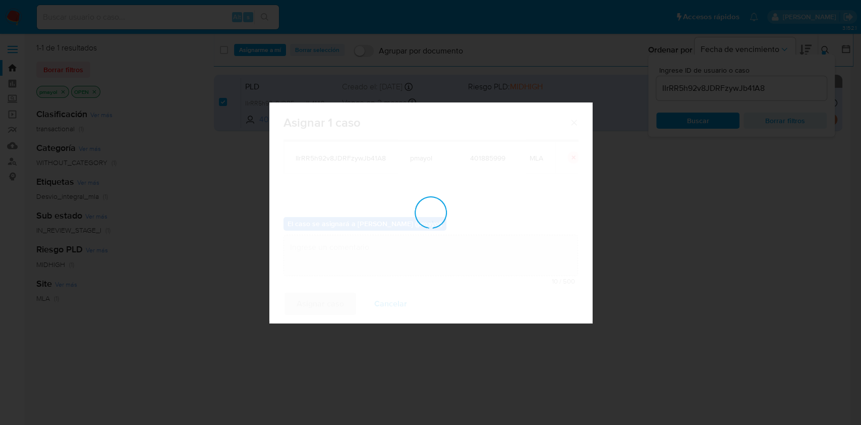
checkbox input "false"
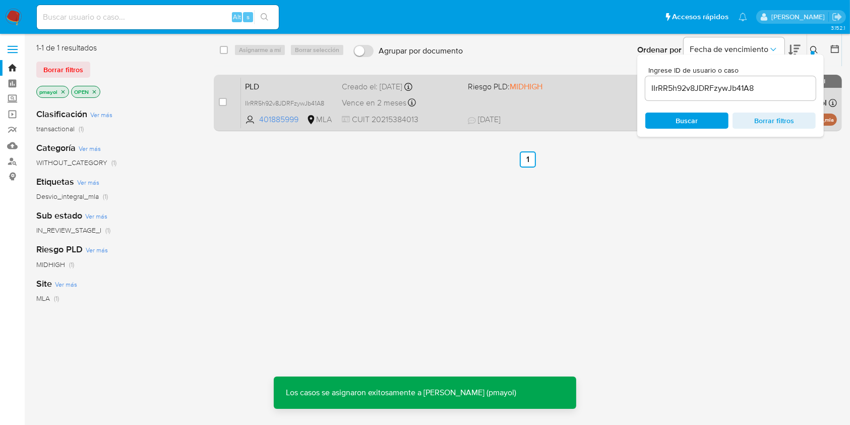
click at [472, 103] on div "PLD IIrRR5h92v8JDRFzywJb41A8 401885999 MLA Riesgo PLD: MIDHIGH Creado el: [DATE…" at bounding box center [539, 102] width 596 height 51
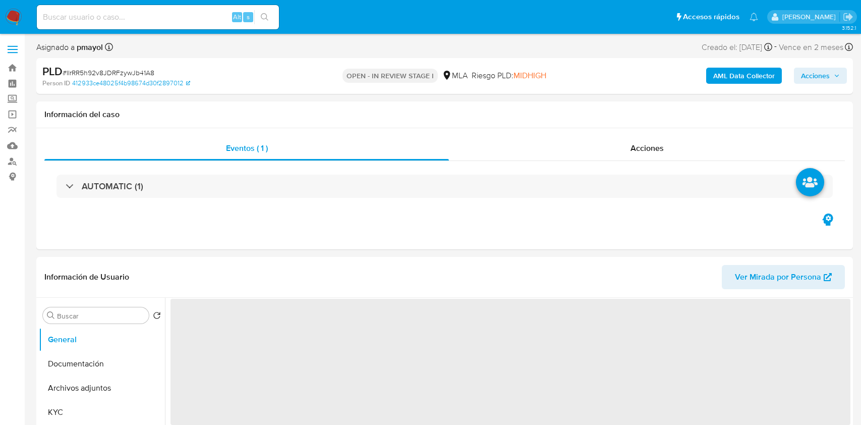
select select "10"
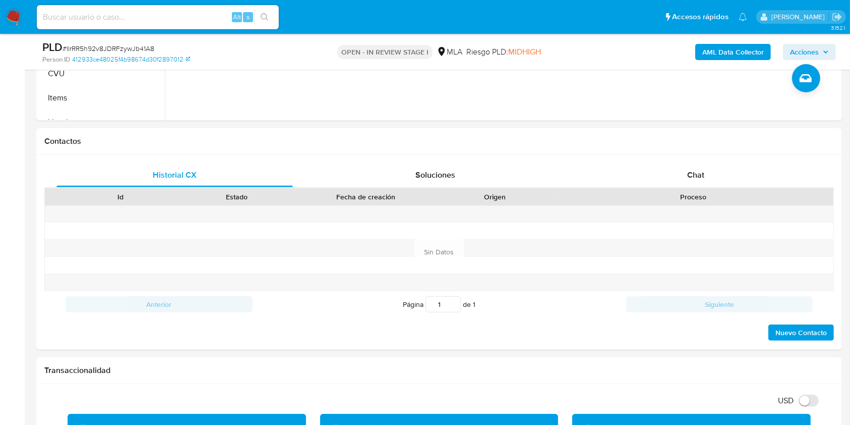
scroll to position [407, 0]
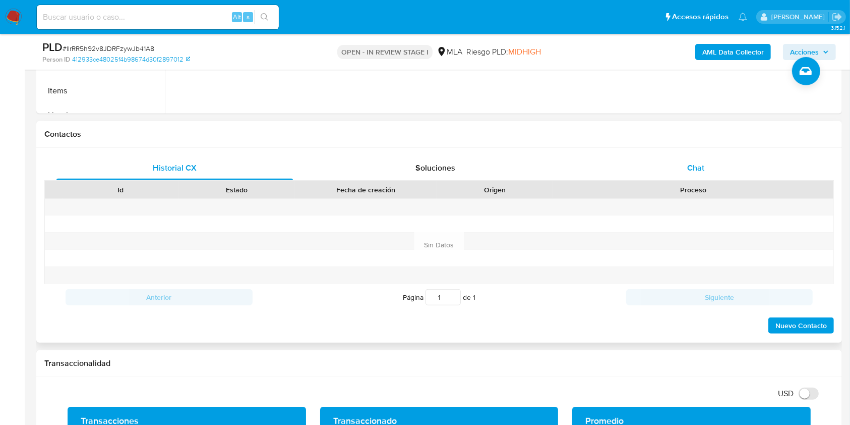
click at [694, 174] on div "Chat" at bounding box center [696, 168] width 237 height 24
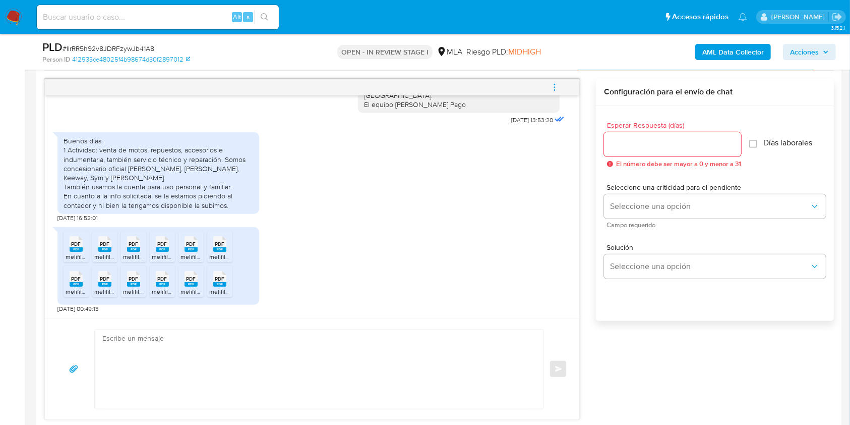
scroll to position [532, 0]
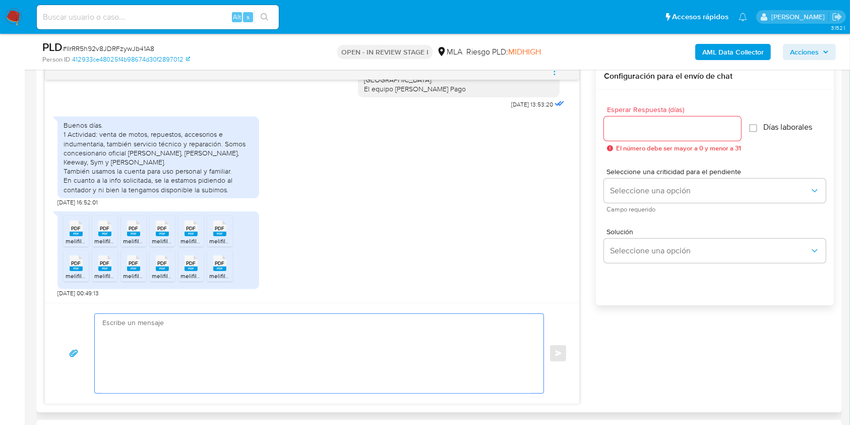
click at [290, 359] on textarea at bounding box center [316, 353] width 429 height 79
paste textarea "Hola, ¡Muchas gracias por tu respuesta! Confirmamos la recepción de la document…"
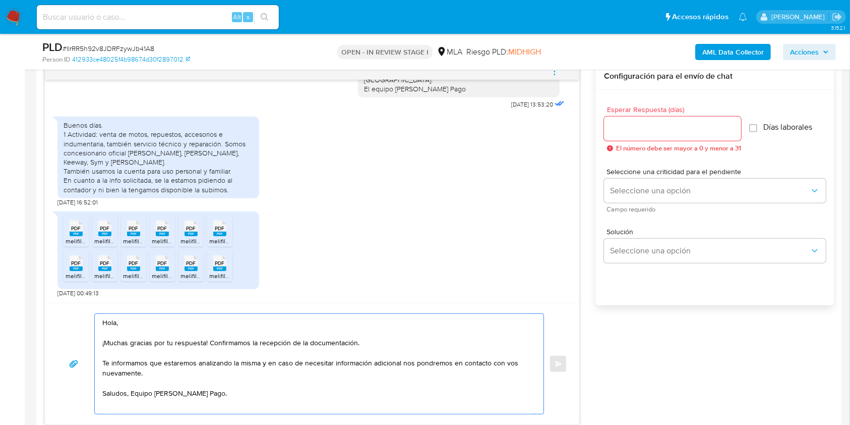
click at [135, 396] on textarea "Hola, ¡Muchas gracias por tu respuesta! Confirmamos la recepción de la document…" at bounding box center [316, 364] width 429 height 100
type textarea "Hola, ¡Muchas gracias por tu respuesta! Confirmamos la recepción de la document…"
click at [638, 123] on input "Esperar Respuesta (días)" at bounding box center [672, 128] width 137 height 13
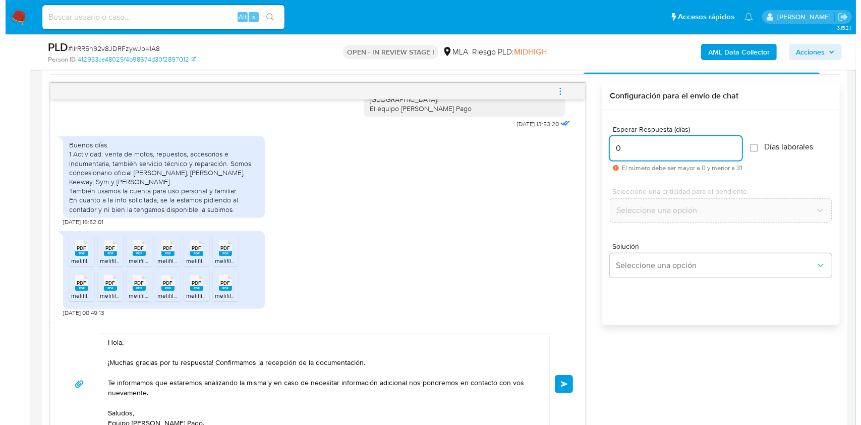
scroll to position [510, 0]
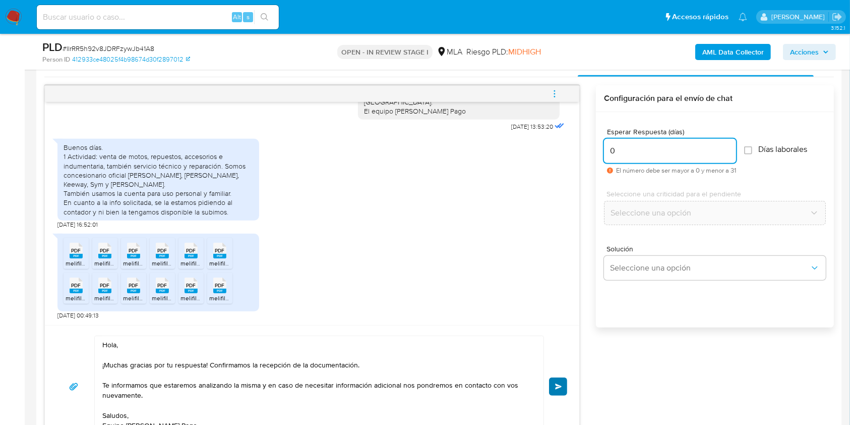
type input "0"
click at [556, 380] on button "Enviar" at bounding box center [558, 386] width 18 height 18
click at [556, 93] on icon "menu-action" at bounding box center [554, 93] width 9 height 9
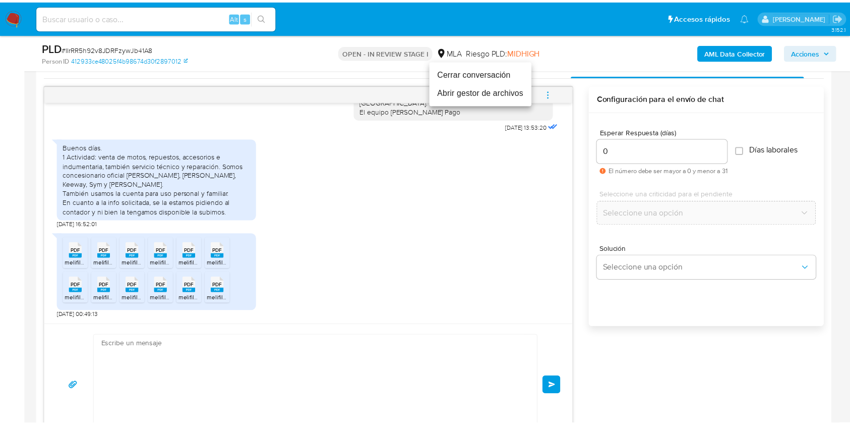
scroll to position [877, 0]
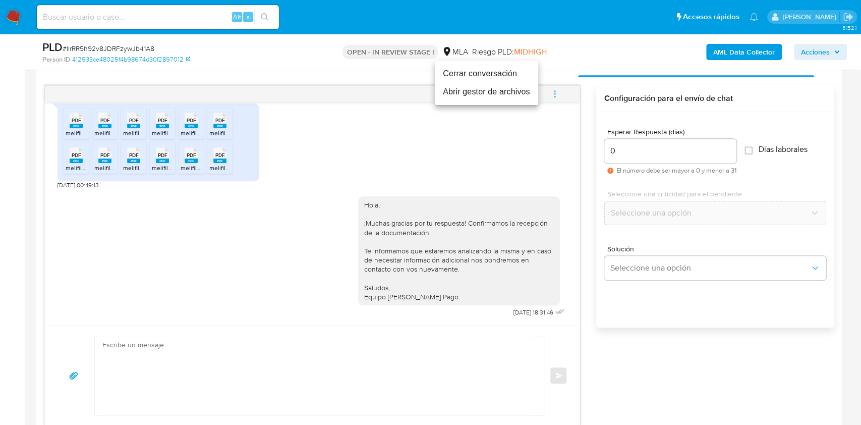
click at [482, 74] on li "Cerrar conversación" at bounding box center [486, 74] width 103 height 18
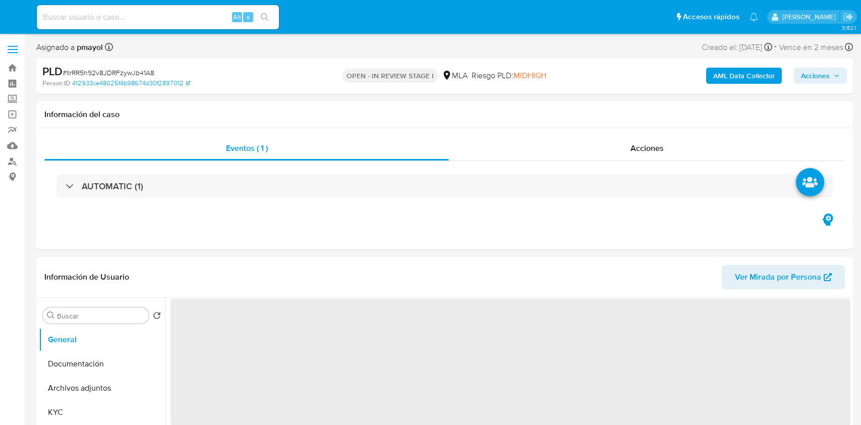
select select "10"
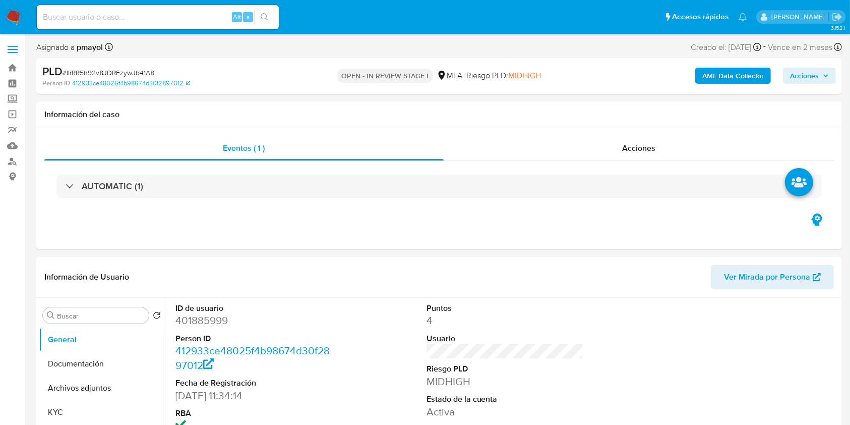
select select "10"
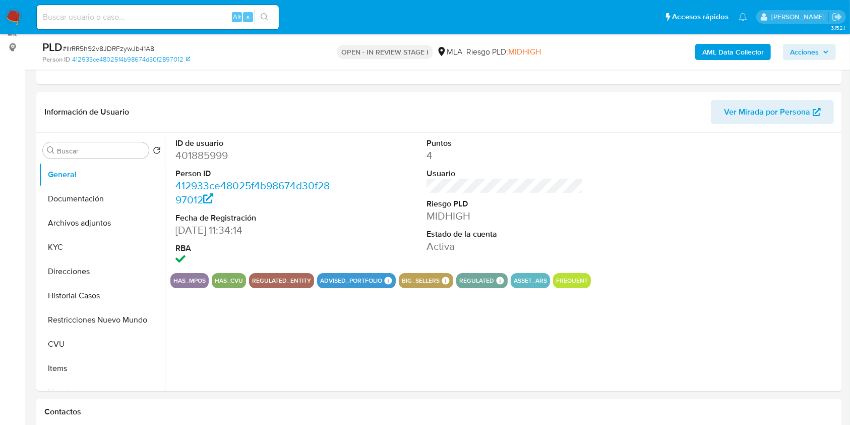
scroll to position [136, 0]
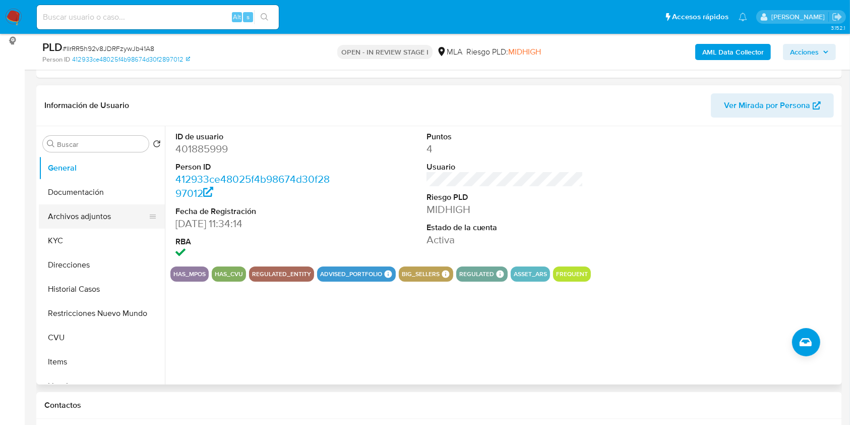
click at [110, 218] on button "Archivos adjuntos" at bounding box center [98, 216] width 118 height 24
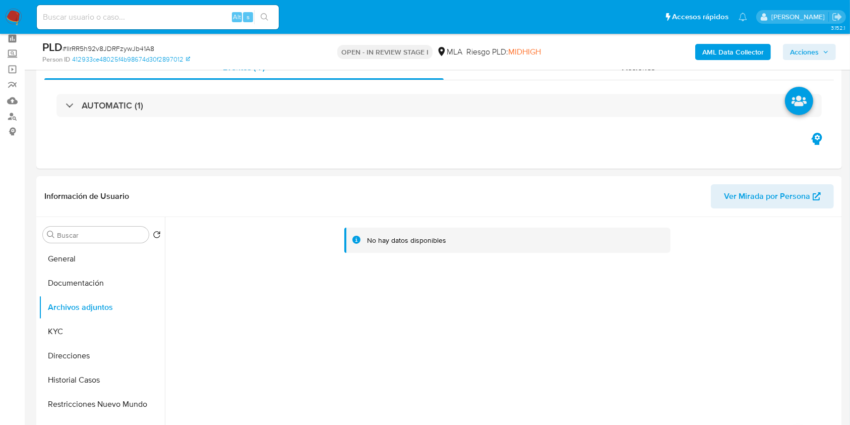
scroll to position [10, 0]
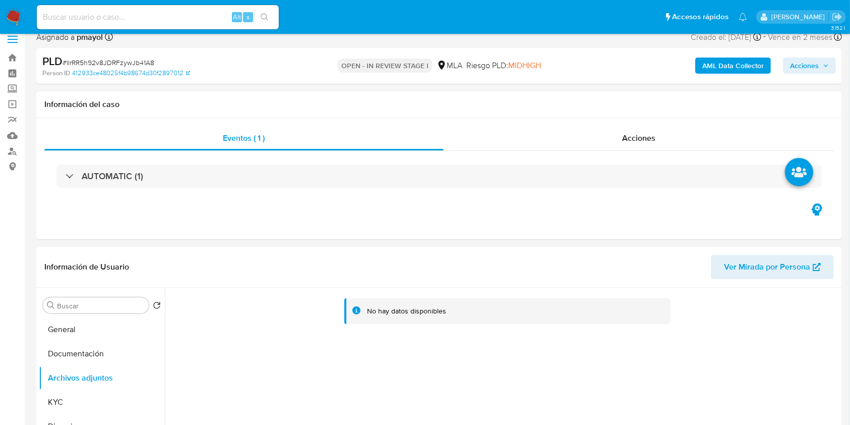
click at [729, 62] on b "AML Data Collector" at bounding box center [734, 66] width 62 height 16
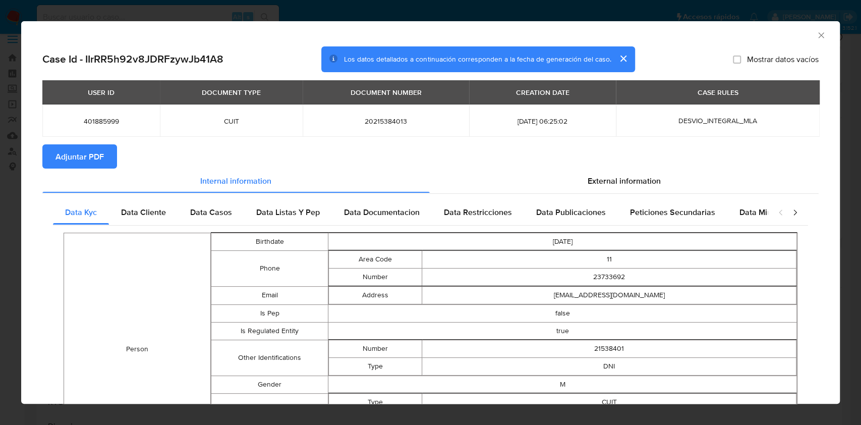
click at [99, 163] on span "Adjuntar PDF" at bounding box center [79, 156] width 48 height 22
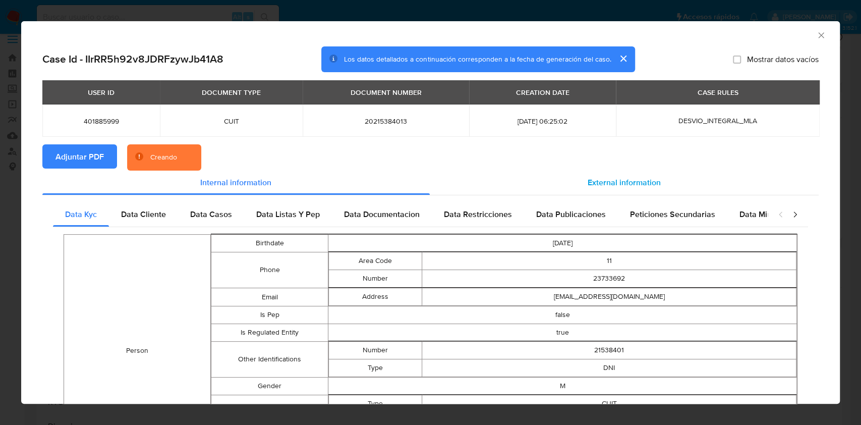
click at [621, 184] on span "External information" at bounding box center [624, 183] width 73 height 12
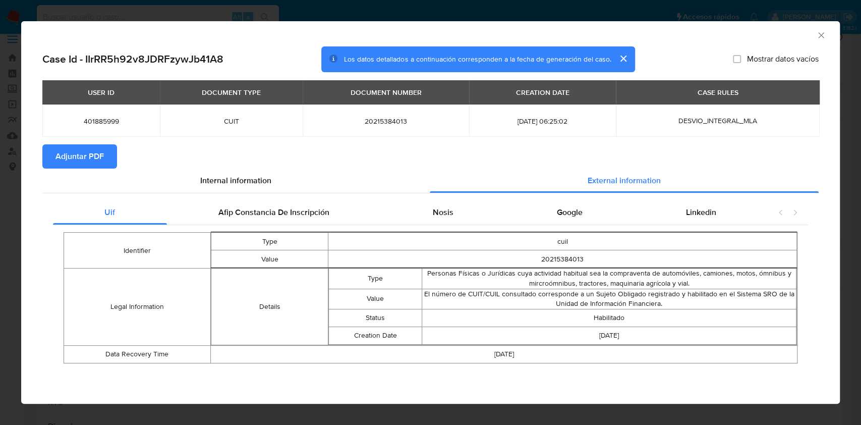
click at [819, 33] on icon "Cerrar ventana" at bounding box center [821, 35] width 6 height 6
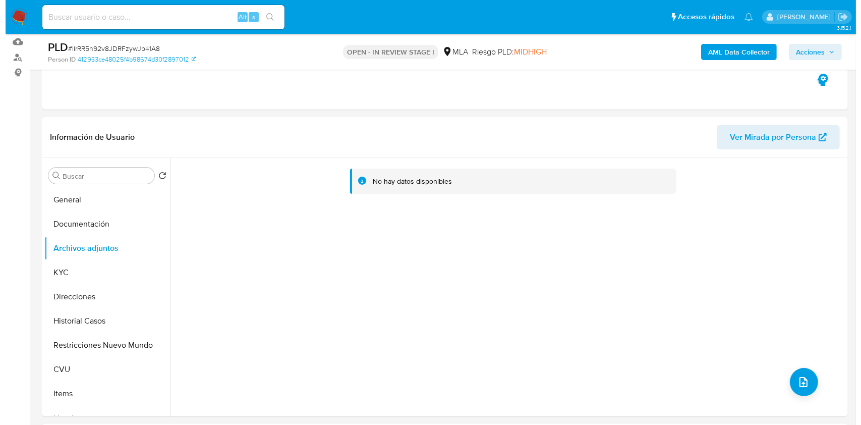
scroll to position [132, 0]
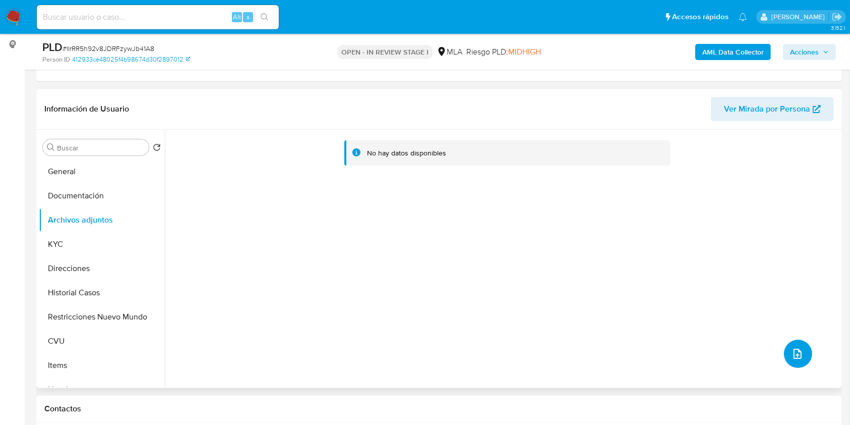
click at [793, 351] on icon "upload-file" at bounding box center [798, 354] width 12 height 12
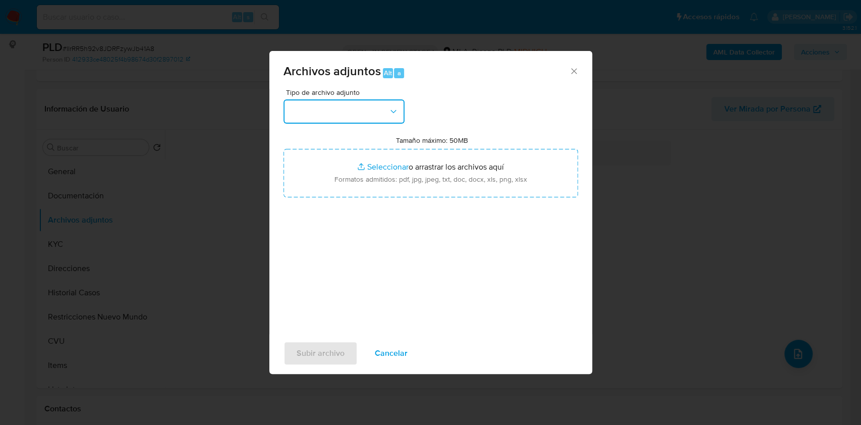
click at [371, 112] on button "button" at bounding box center [343, 111] width 121 height 24
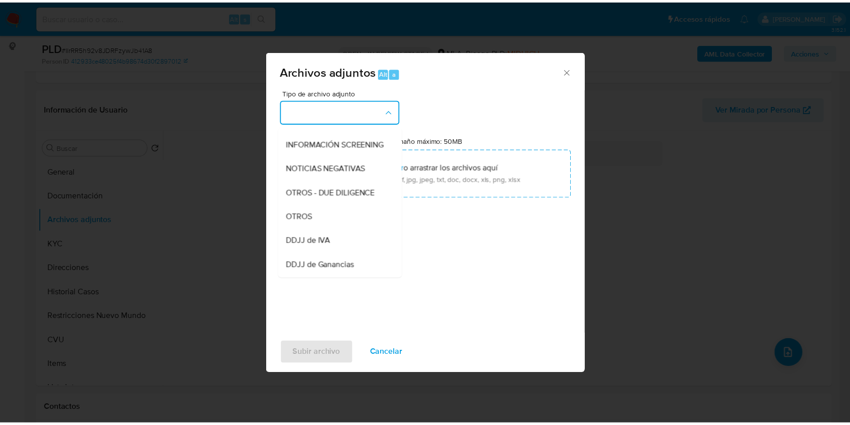
scroll to position [120, 0]
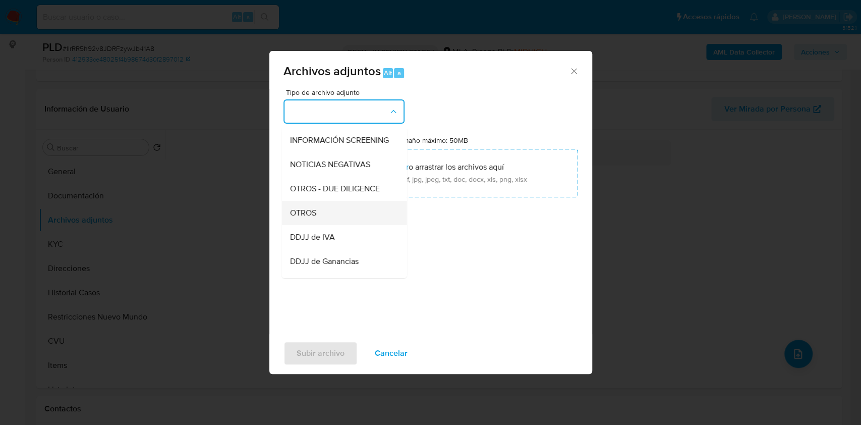
click at [331, 222] on div "OTROS" at bounding box center [341, 213] width 103 height 24
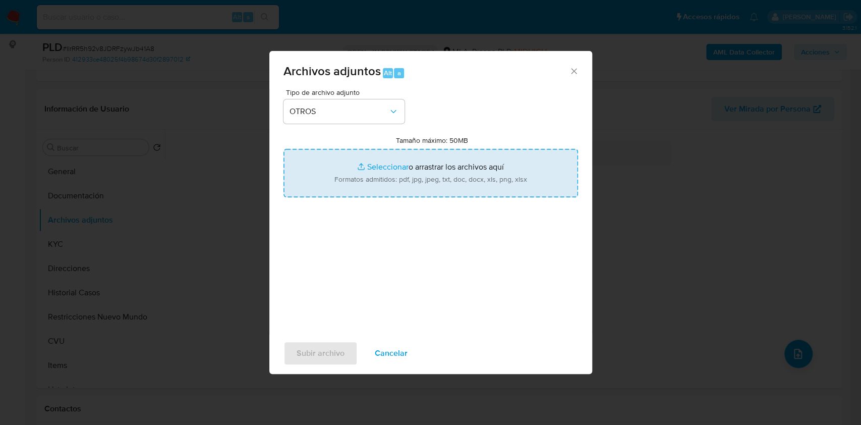
click at [405, 163] on input "Tamaño máximo: 50MB Seleccionar archivos" at bounding box center [430, 173] width 295 height 48
type input "C:\fakepath\Caselog IIrRR5h92v8JDRFzywJb41A8.docx"
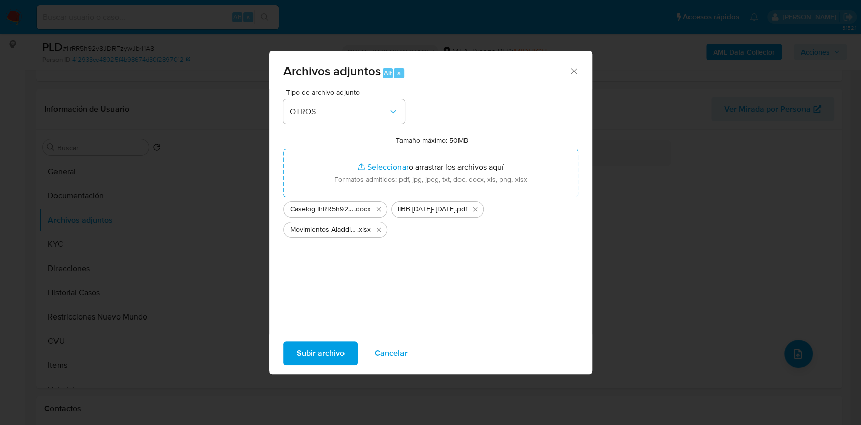
click at [339, 339] on div "Subir archivo Cancelar" at bounding box center [430, 353] width 323 height 38
click at [333, 354] on span "Subir archivo" at bounding box center [321, 353] width 48 height 22
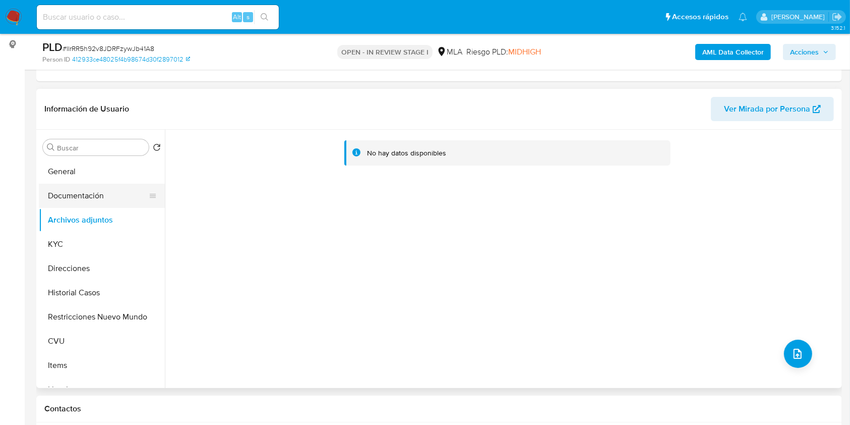
click at [69, 192] on button "Documentación" at bounding box center [98, 196] width 118 height 24
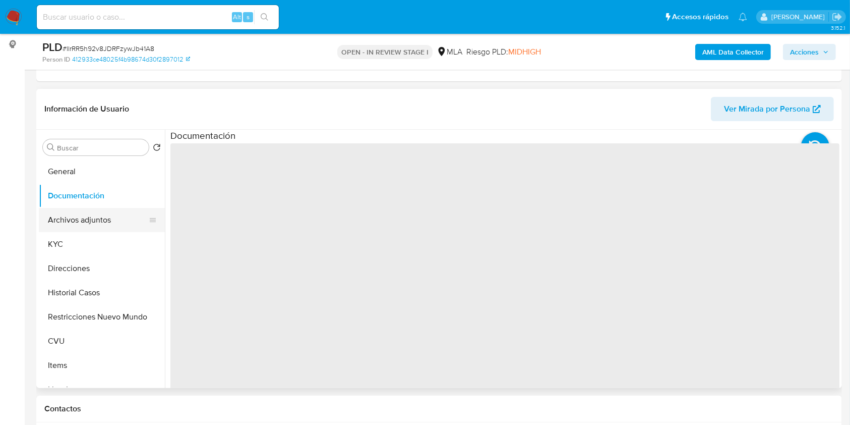
click at [81, 212] on button "Archivos adjuntos" at bounding box center [98, 220] width 118 height 24
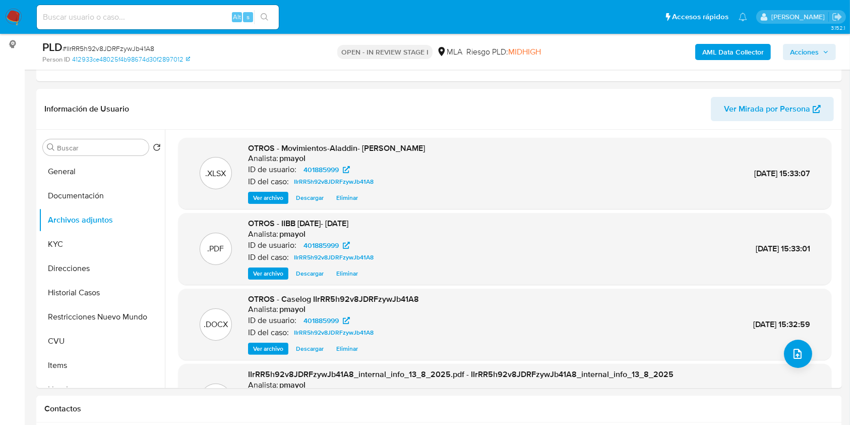
click at [809, 55] on span "Acciones" at bounding box center [804, 52] width 29 height 16
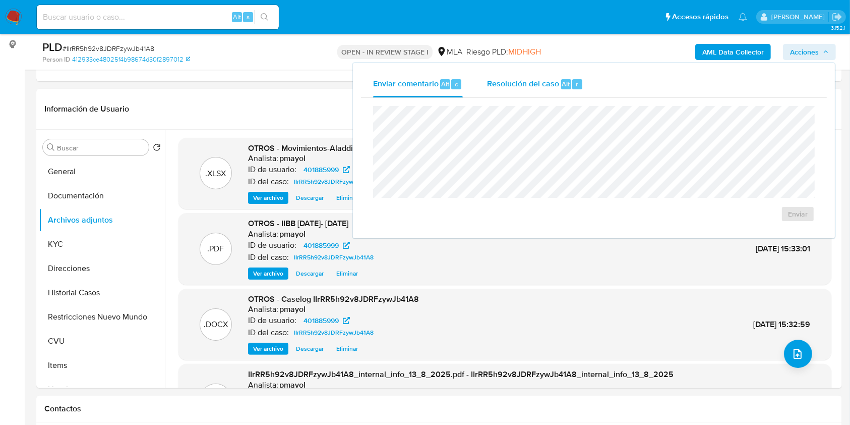
click at [552, 86] on span "Resolución del caso" at bounding box center [523, 84] width 72 height 12
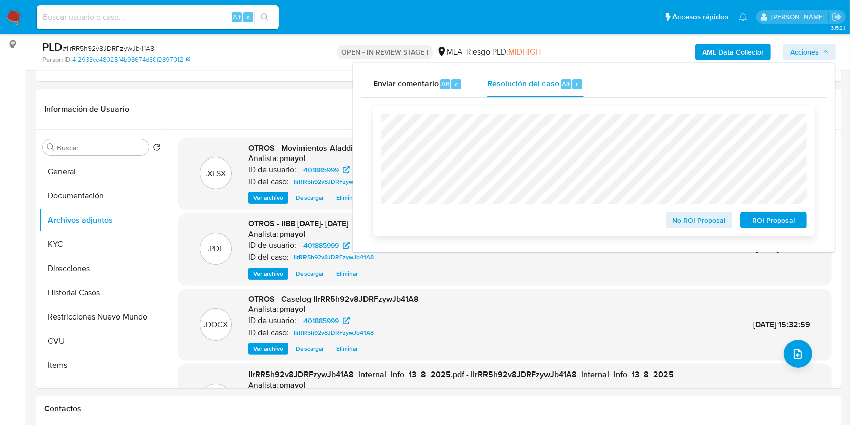
click at [698, 216] on span "No ROI Proposal" at bounding box center [699, 220] width 52 height 14
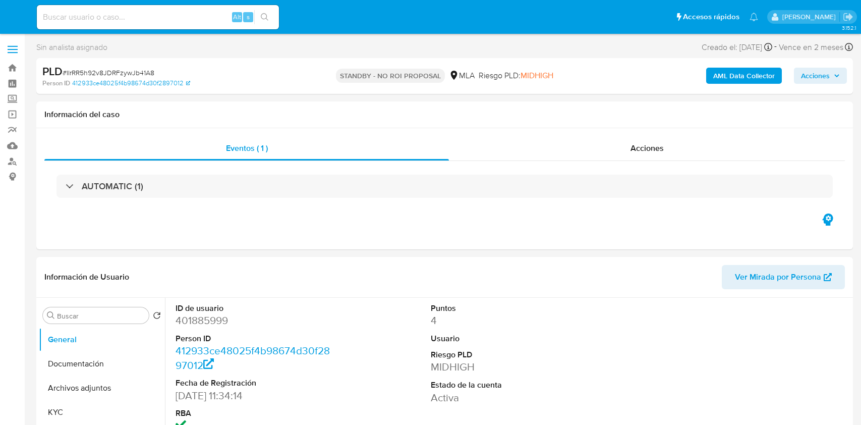
select select "10"
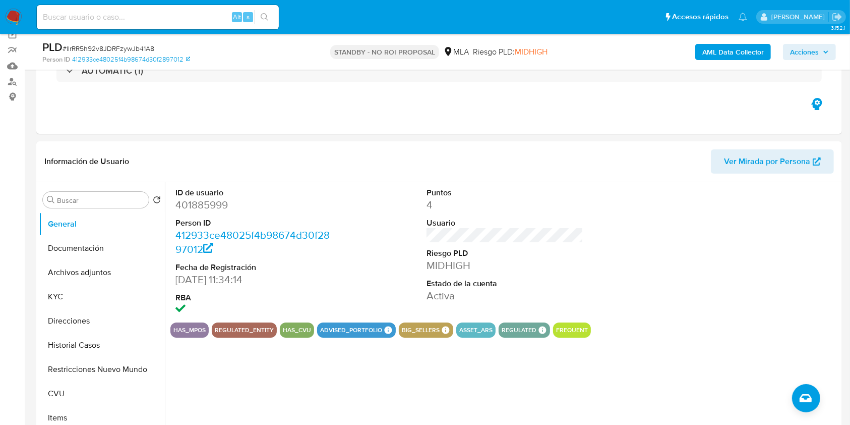
scroll to position [90, 0]
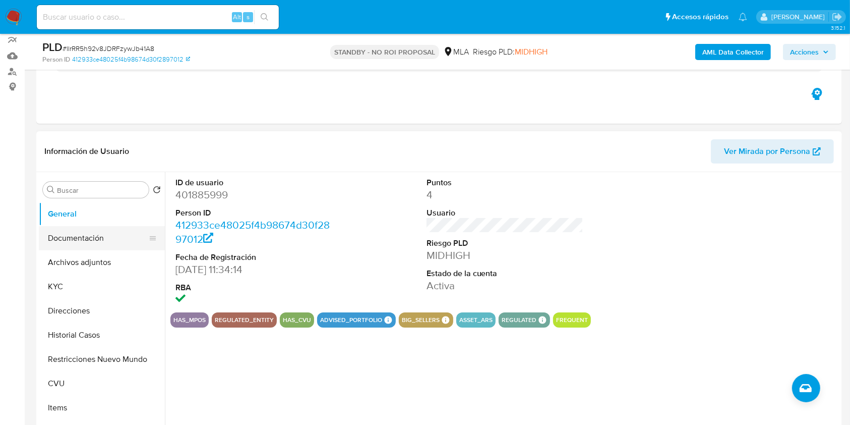
click at [123, 246] on button "Documentación" at bounding box center [98, 238] width 118 height 24
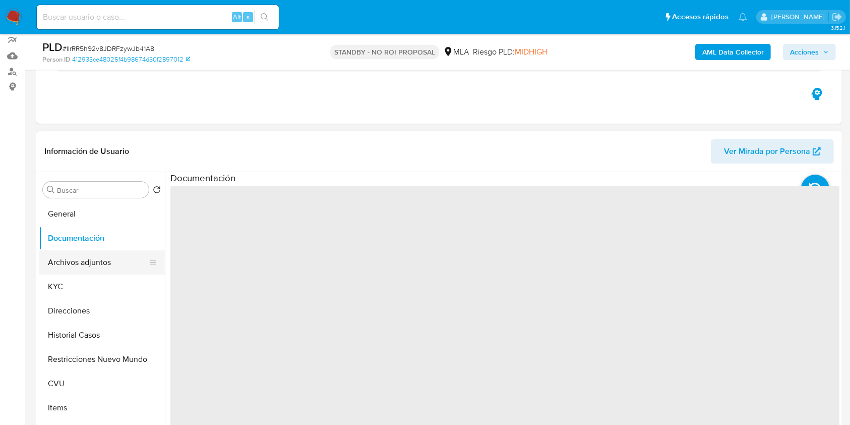
click at [104, 265] on button "Archivos adjuntos" at bounding box center [98, 262] width 118 height 24
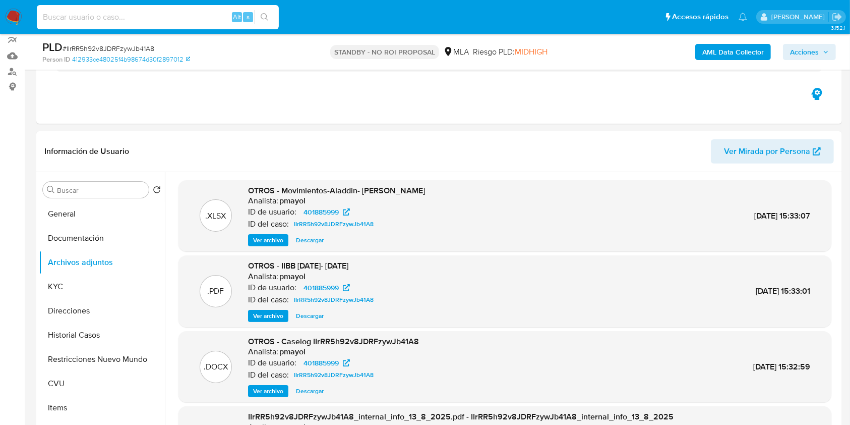
click at [154, 11] on input at bounding box center [158, 17] width 242 height 13
paste input "PFh73aDZuGx6cbSeo3R9usFc"
type input "PFh73aDZuGx6cbSeo3R9usFc"
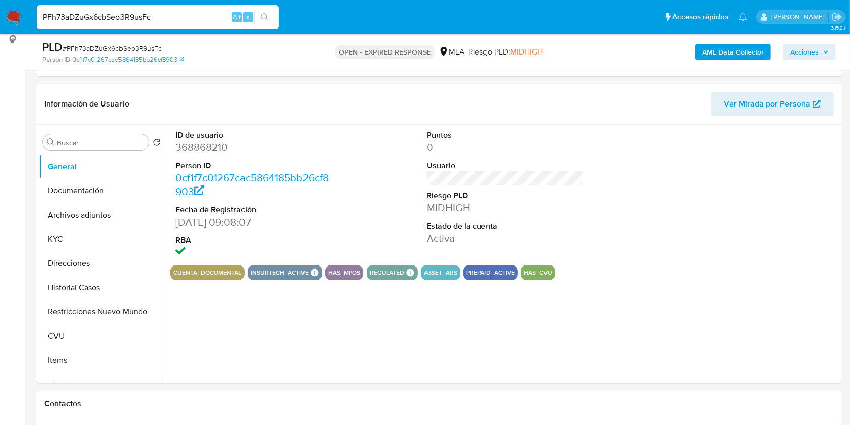
scroll to position [151, 0]
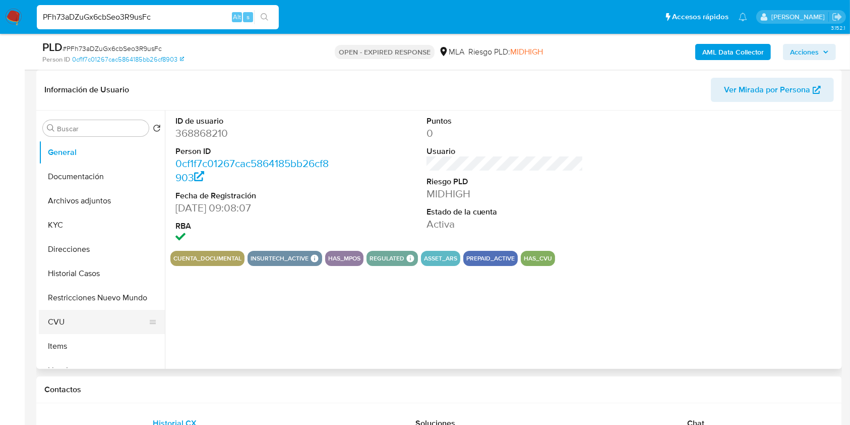
select select "10"
click at [117, 301] on button "Restricciones Nuevo Mundo" at bounding box center [98, 297] width 118 height 24
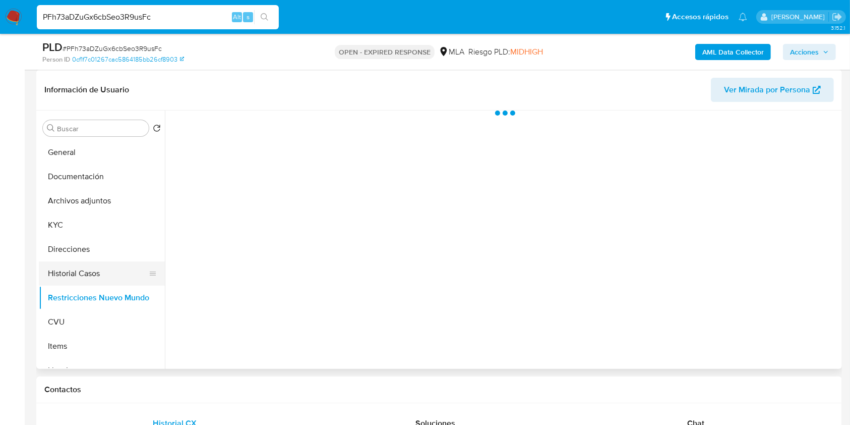
click at [88, 272] on button "Historial Casos" at bounding box center [98, 273] width 118 height 24
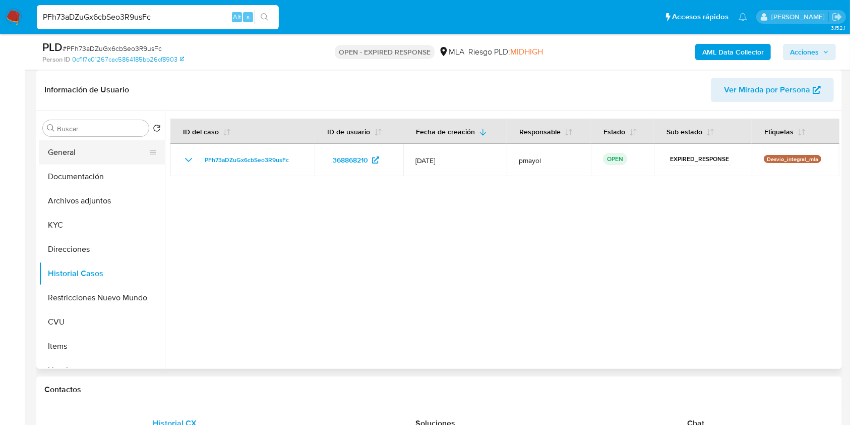
click at [104, 149] on button "General" at bounding box center [98, 152] width 118 height 24
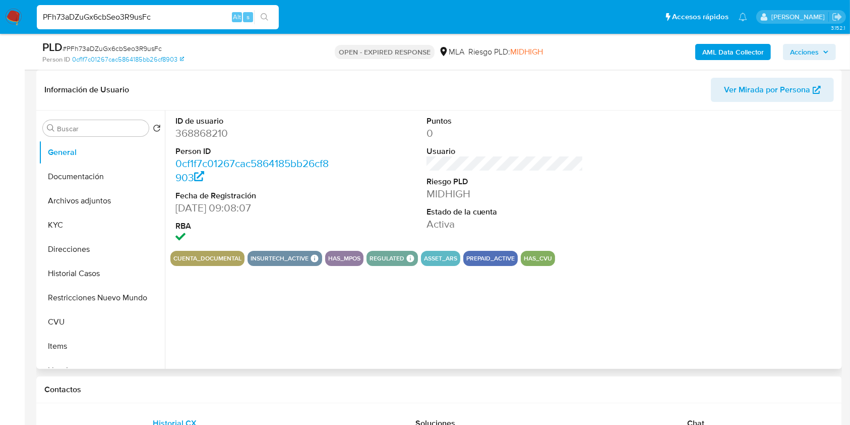
click at [209, 128] on dd "368868210" at bounding box center [254, 133] width 157 height 14
copy dd "368868210"
click at [74, 224] on button "KYC" at bounding box center [98, 225] width 118 height 24
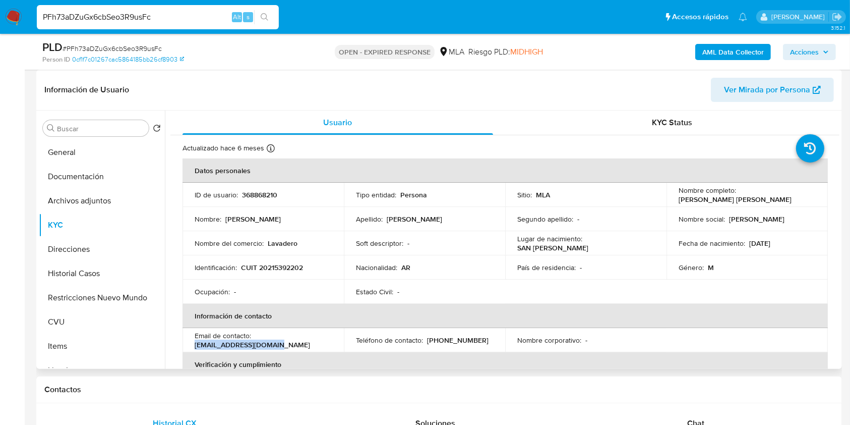
drag, startPoint x: 279, startPoint y: 346, endPoint x: 191, endPoint y: 347, distance: 88.8
click at [191, 347] on td "Email de contacto : lavalahuella@gmail.com" at bounding box center [263, 340] width 161 height 24
copy p "lavalahuella@gmail.com"
click at [86, 278] on button "Historial Casos" at bounding box center [98, 273] width 118 height 24
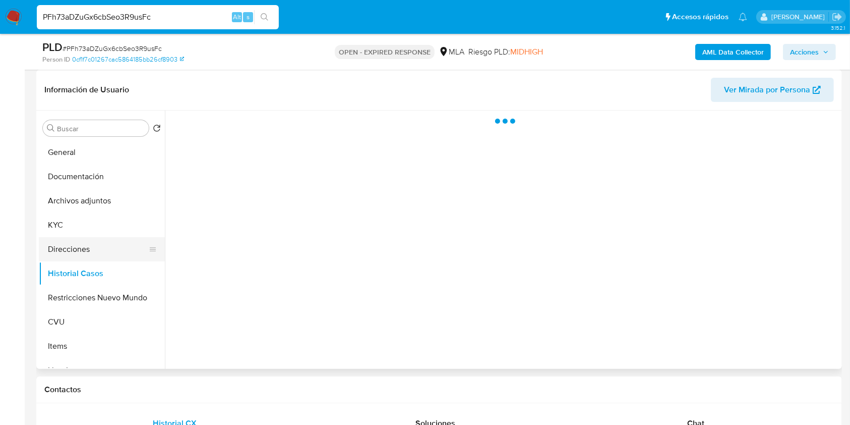
click at [86, 260] on button "Direcciones" at bounding box center [98, 249] width 118 height 24
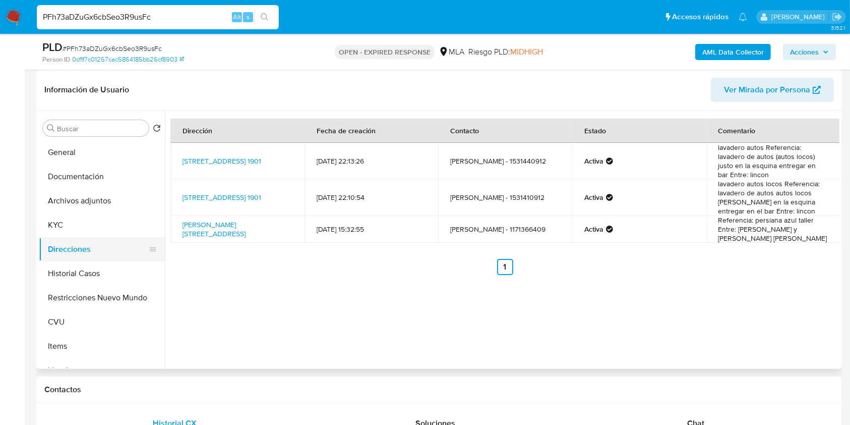
click at [86, 260] on button "Direcciones" at bounding box center [98, 249] width 118 height 24
click at [227, 156] on link "Avenida Intendente E J Crovara 1901, Tablada, Buenos Aires, 1766, Argentina 1901" at bounding box center [222, 161] width 79 height 10
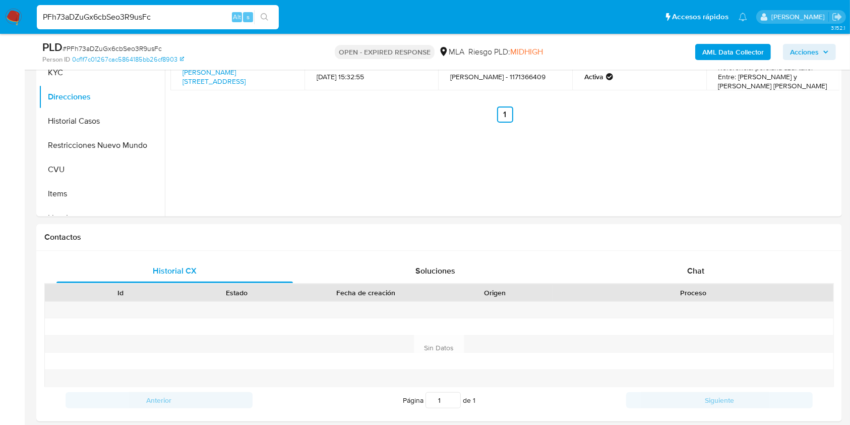
scroll to position [323, 0]
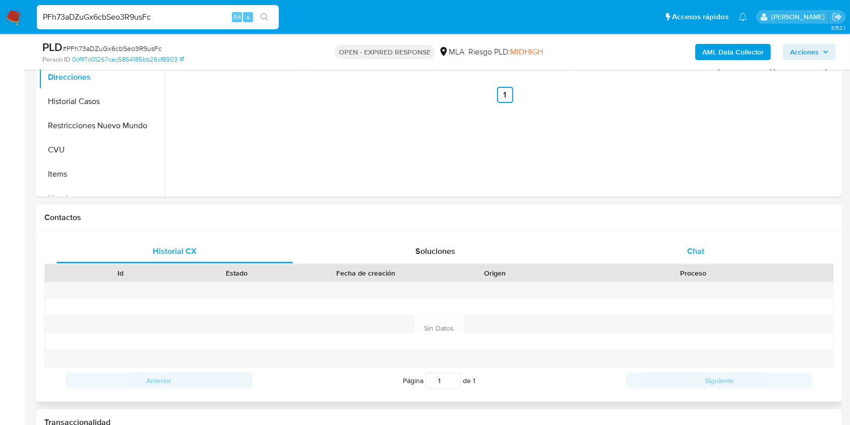
click at [672, 255] on div "Chat" at bounding box center [696, 251] width 237 height 24
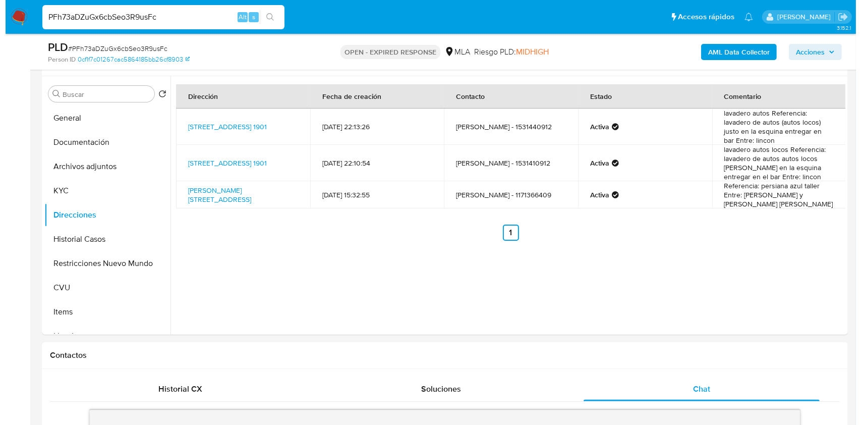
scroll to position [168, 0]
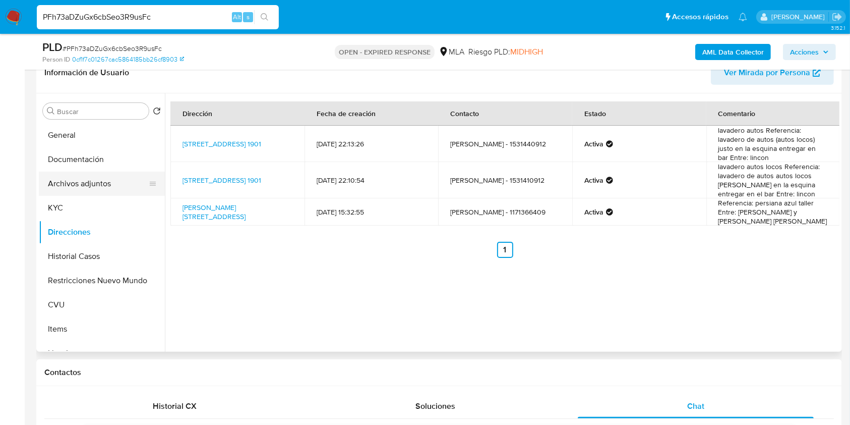
click at [117, 183] on button "Archivos adjuntos" at bounding box center [98, 183] width 118 height 24
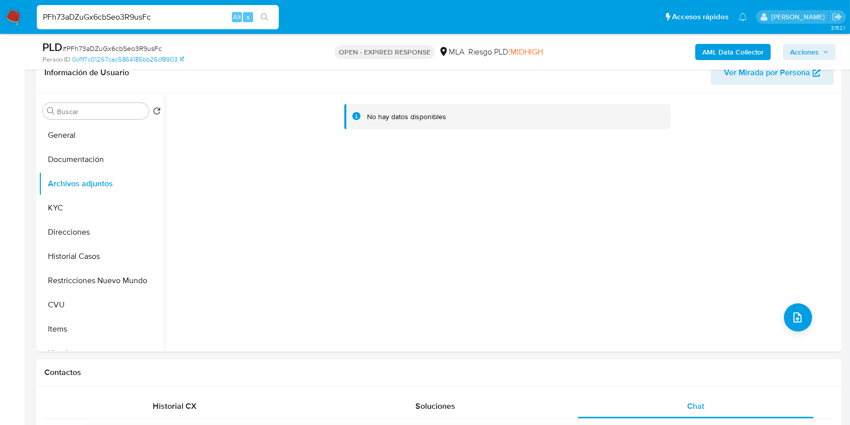
click at [758, 48] on b "AML Data Collector" at bounding box center [734, 52] width 62 height 16
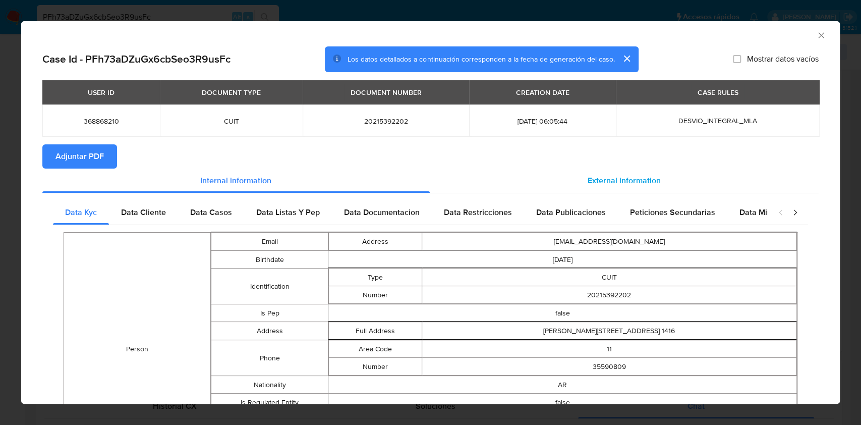
click at [637, 171] on div "External information" at bounding box center [624, 180] width 389 height 24
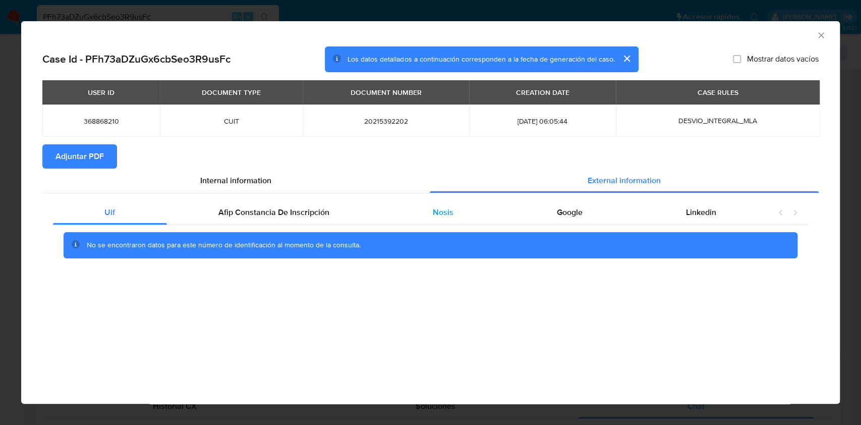
click at [475, 205] on div "Nosis" at bounding box center [443, 212] width 124 height 24
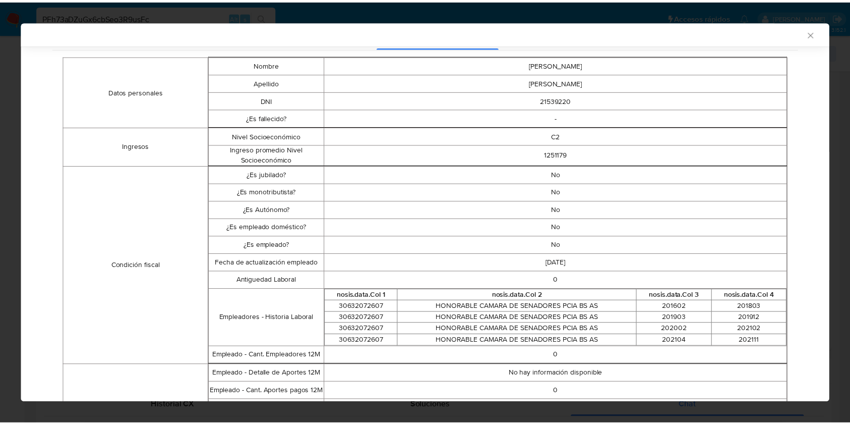
scroll to position [0, 0]
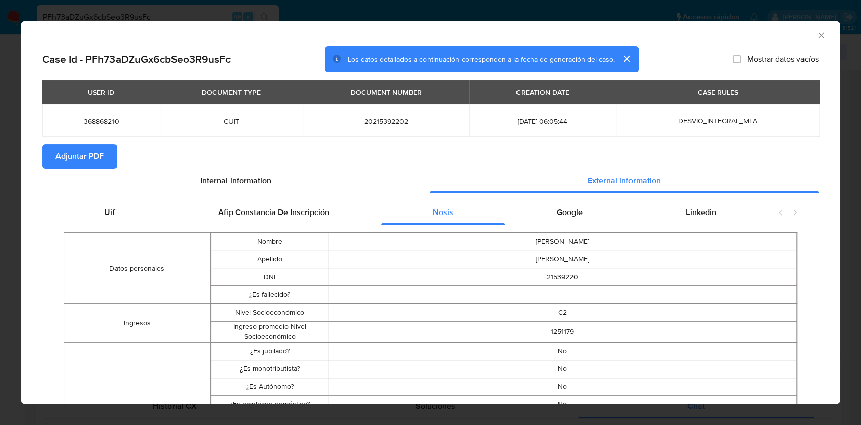
click at [117, 152] on section "Adjuntar PDF" at bounding box center [430, 156] width 776 height 24
click at [110, 152] on button "Adjuntar PDF" at bounding box center [79, 156] width 75 height 24
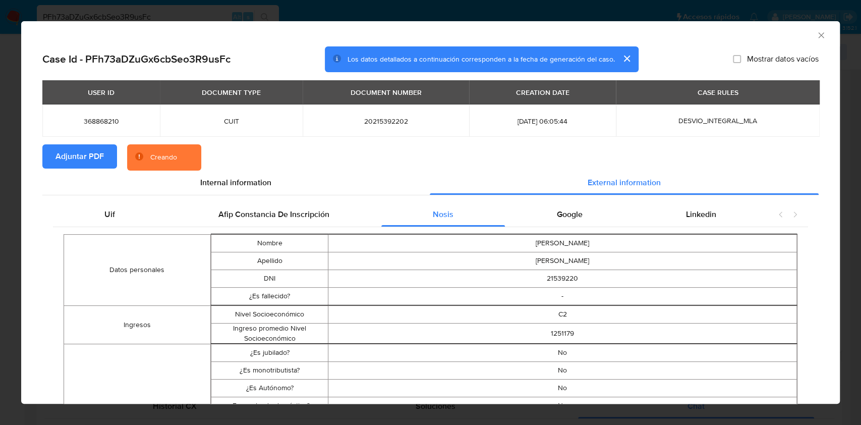
click at [110, 152] on button "Adjuntar PDF" at bounding box center [79, 156] width 75 height 24
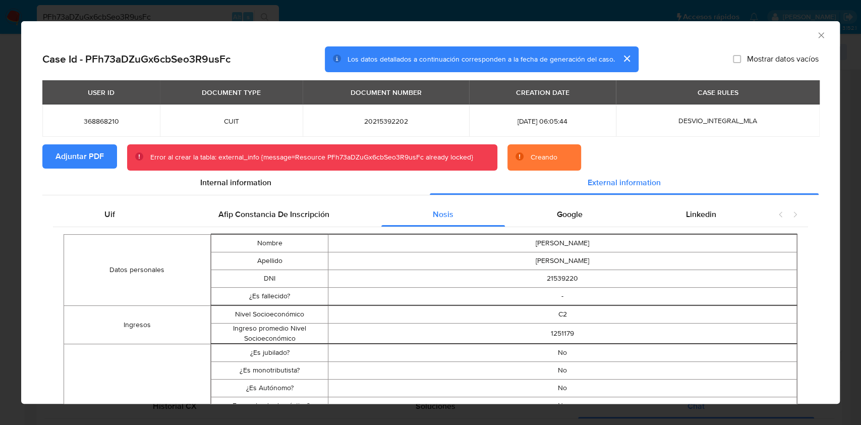
click at [816, 33] on icon "Cerrar ventana" at bounding box center [821, 35] width 10 height 10
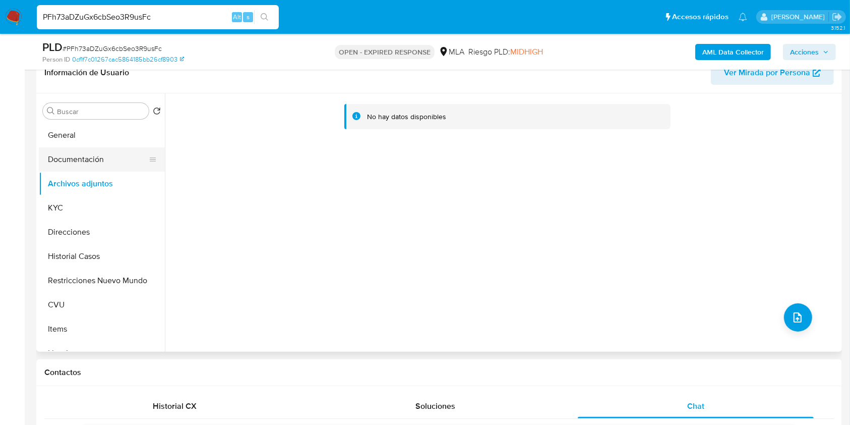
click at [101, 167] on button "Documentación" at bounding box center [98, 159] width 118 height 24
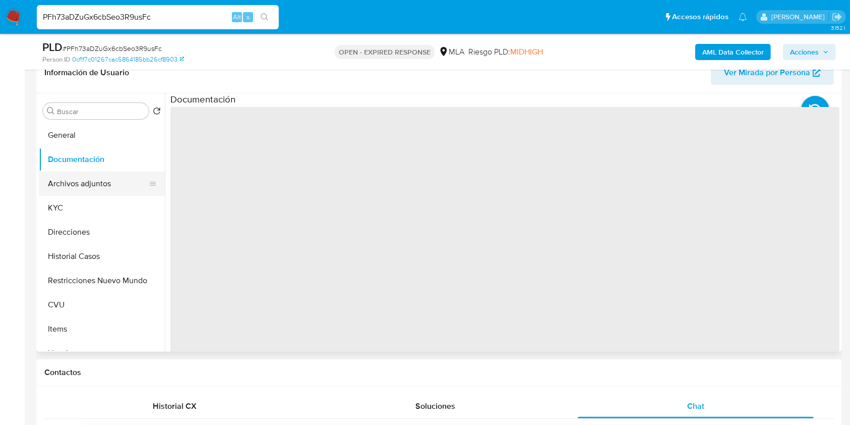
click at [101, 180] on button "Archivos adjuntos" at bounding box center [98, 183] width 118 height 24
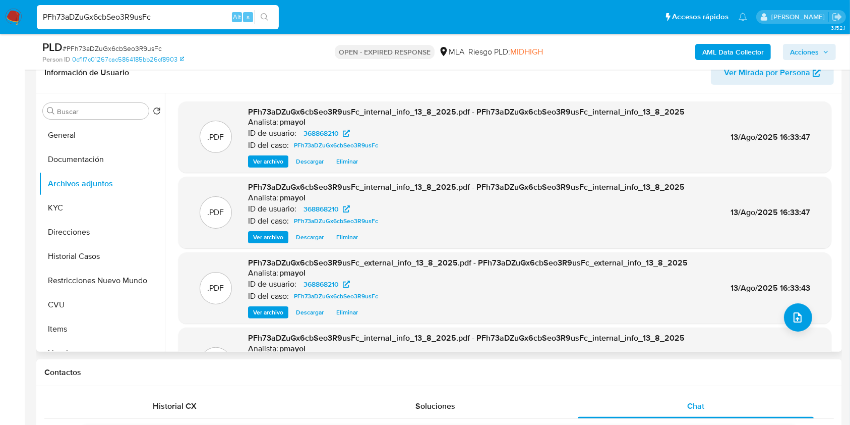
drag, startPoint x: 840, startPoint y: 176, endPoint x: 839, endPoint y: 217, distance: 41.9
click at [839, 217] on div "Buscar Volver al orden por defecto General Documentación Archivos adjuntos KYC …" at bounding box center [439, 222] width 806 height 258
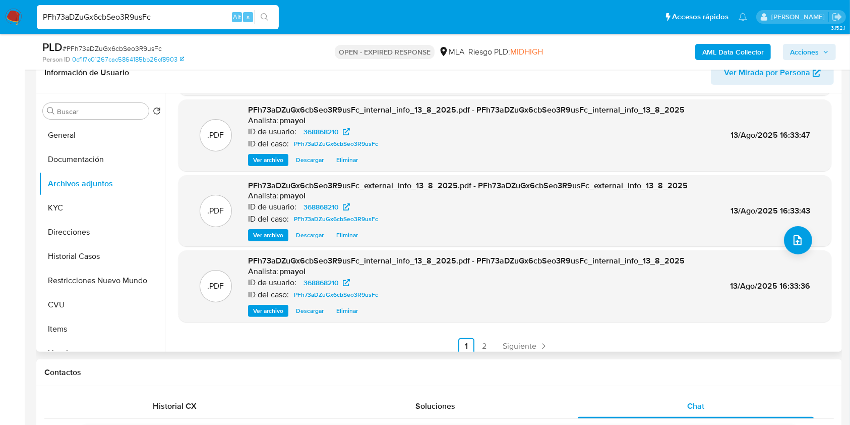
scroll to position [85, 0]
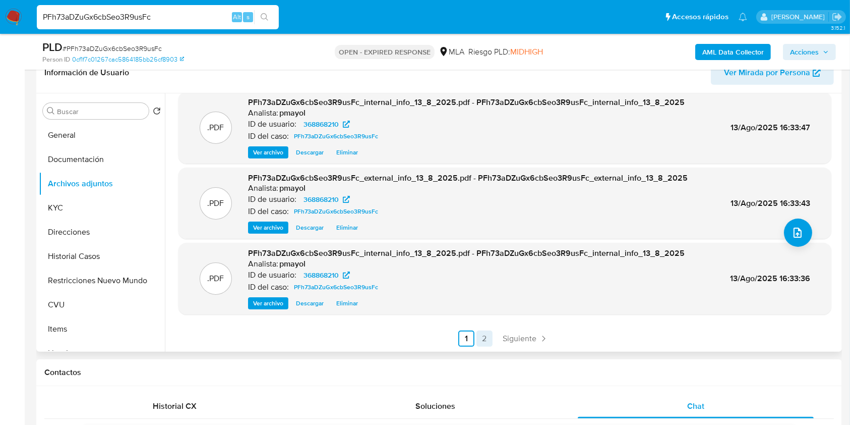
click at [481, 336] on link "2" at bounding box center [485, 338] width 16 height 16
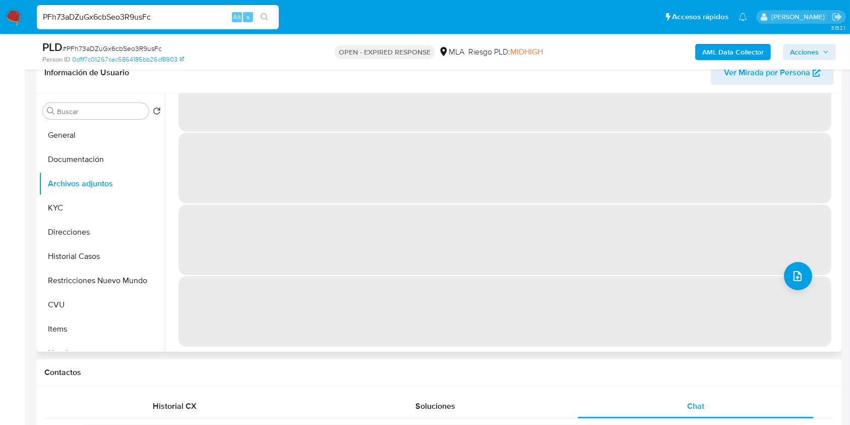
scroll to position [0, 0]
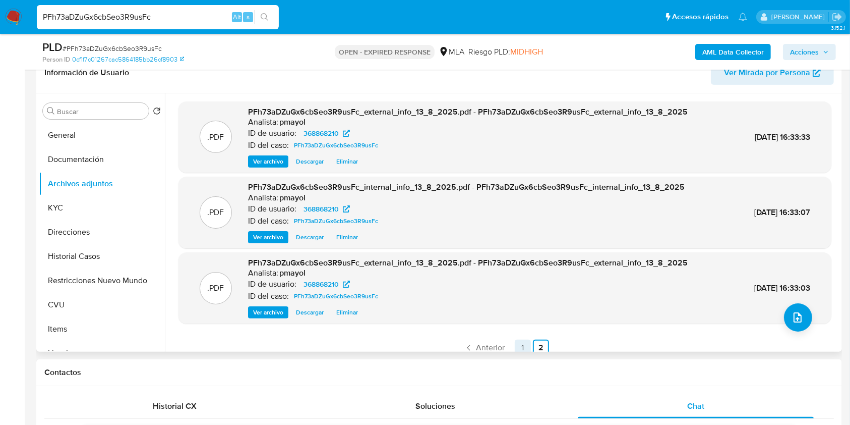
click at [518, 345] on link "1" at bounding box center [523, 347] width 16 height 16
